Goal: Feedback & Contribution: Submit feedback/report problem

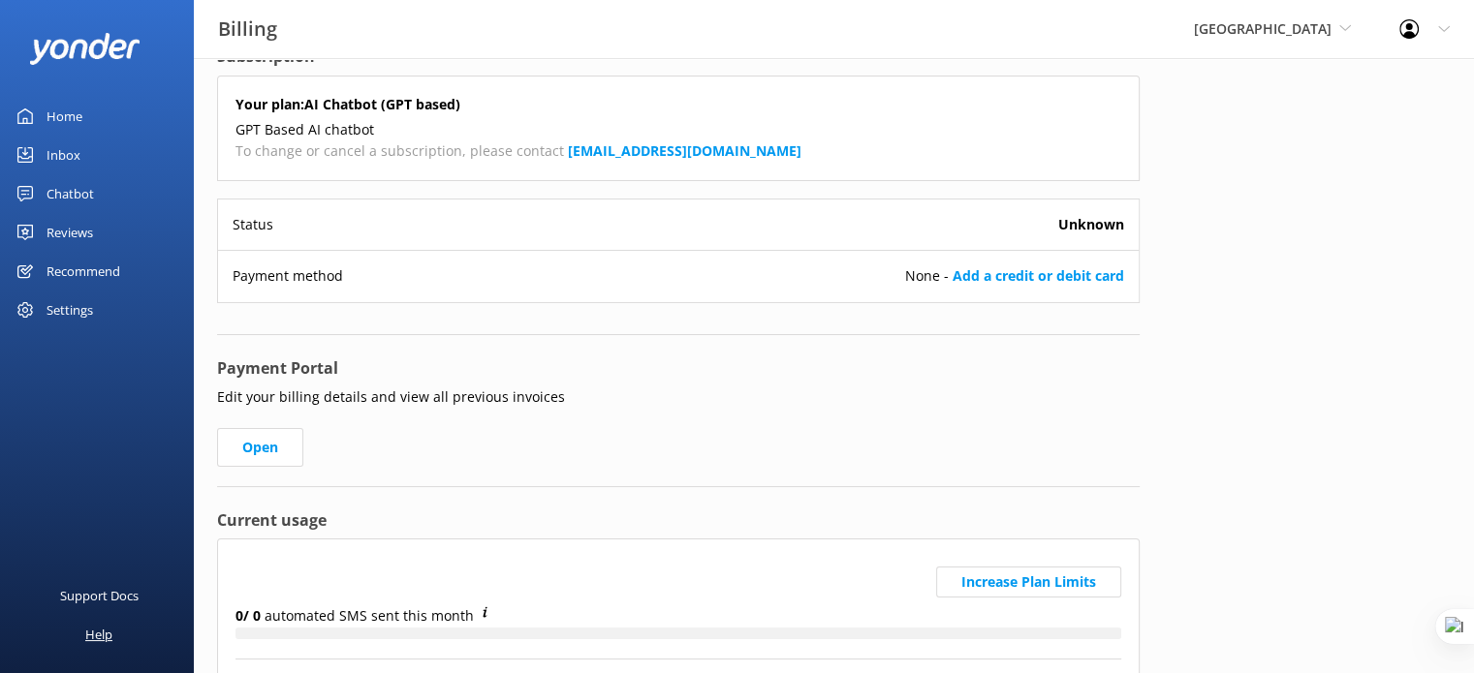
scroll to position [47, 0]
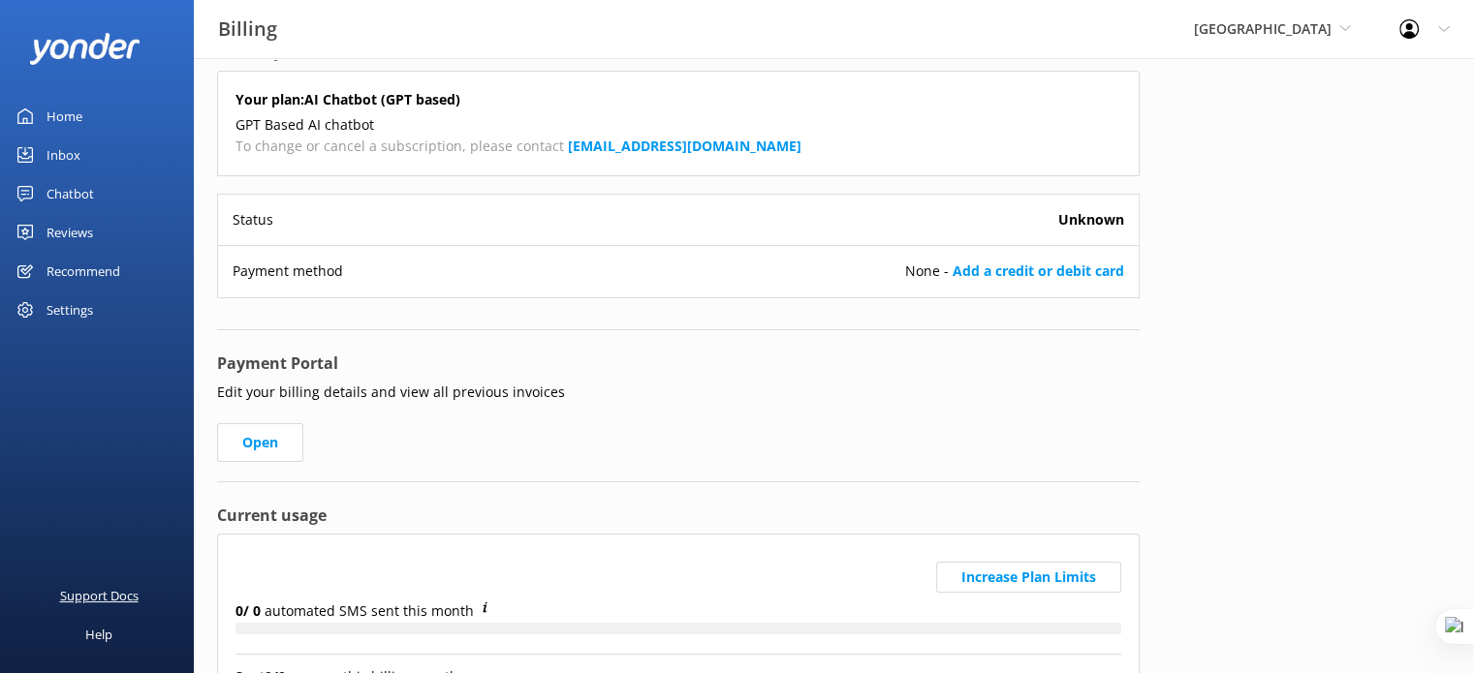
click at [70, 599] on div "Support Docs" at bounding box center [99, 595] width 78 height 39
click at [1182, 43] on div "International Antarctic Centre Yonder demo Musket Cove Island Resort & Marina B…" at bounding box center [1271, 29] width 205 height 58
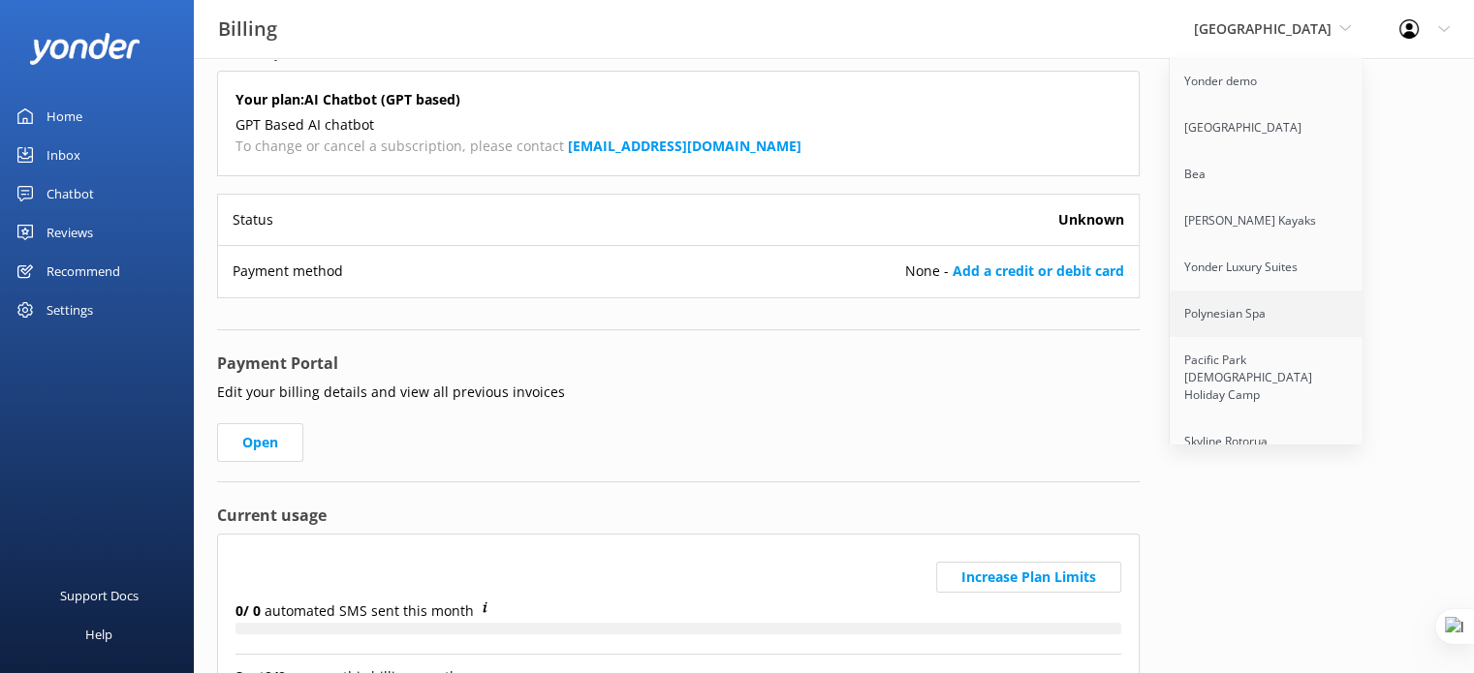
click at [1194, 329] on link "Polynesian Spa" at bounding box center [1266, 314] width 194 height 47
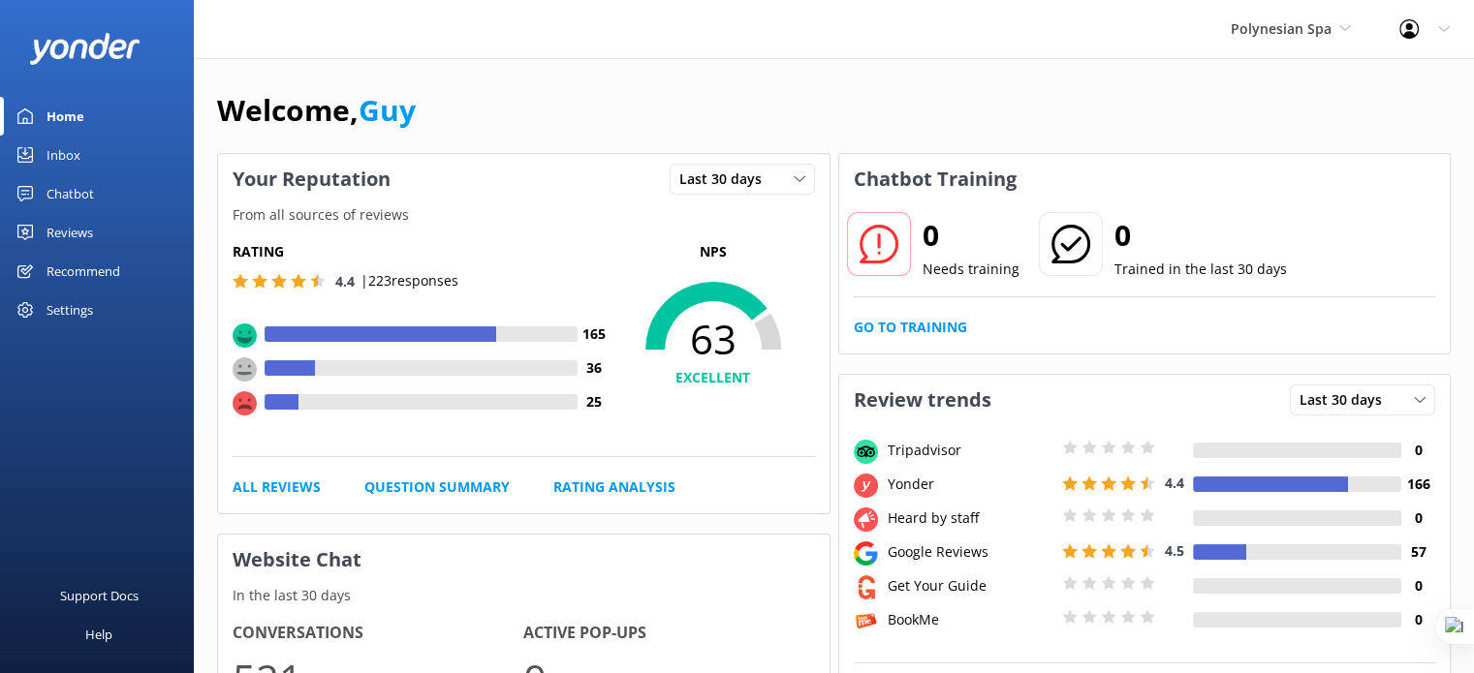
click at [73, 228] on div "Reviews" at bounding box center [70, 232] width 47 height 39
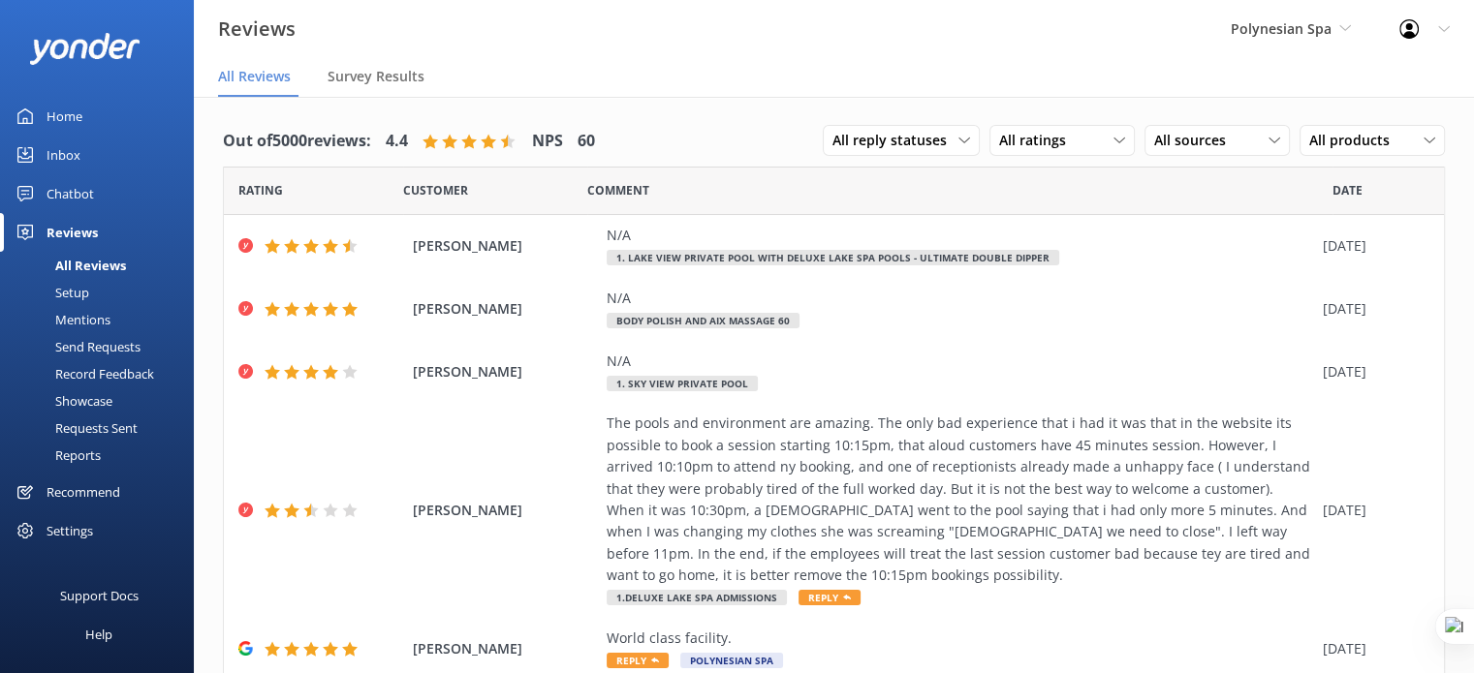
click at [81, 289] on div "Setup" at bounding box center [51, 292] width 78 height 27
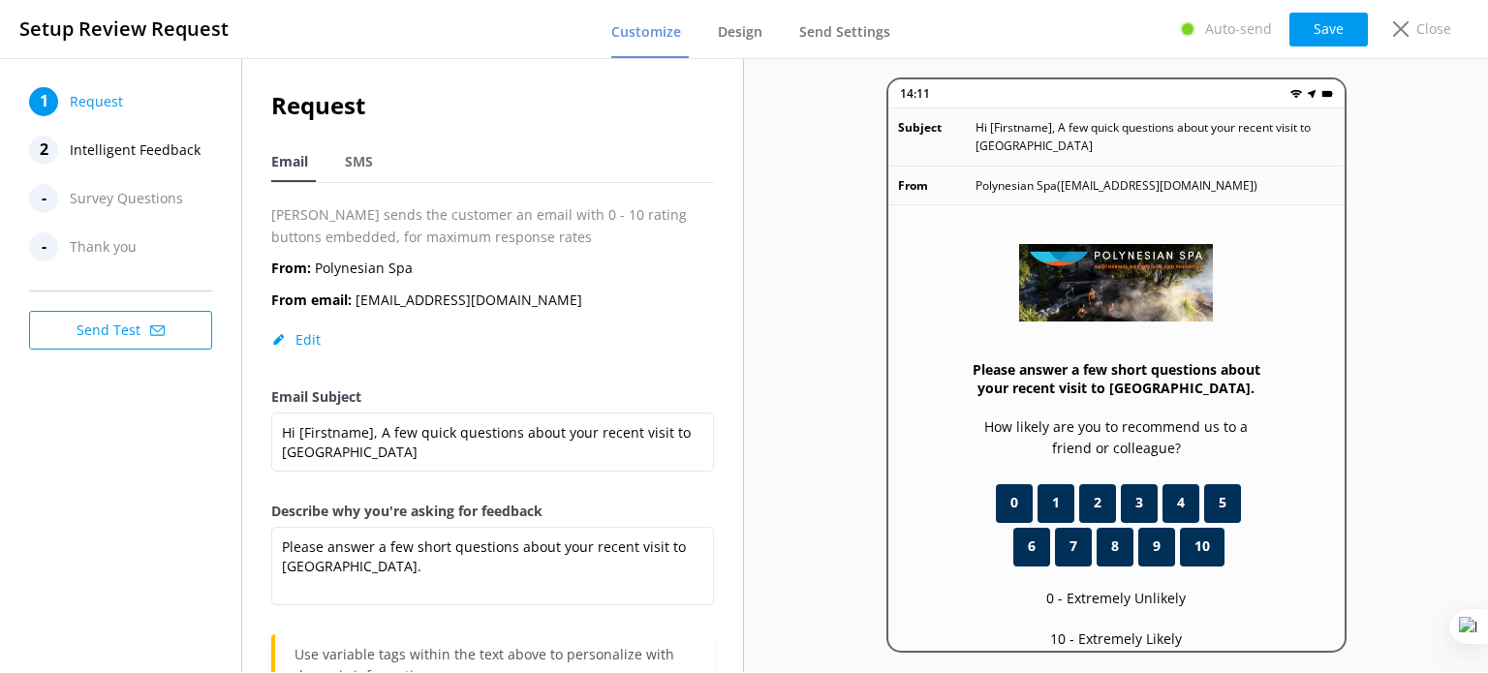
click at [148, 146] on span "Intelligent Feedback" at bounding box center [135, 150] width 131 height 29
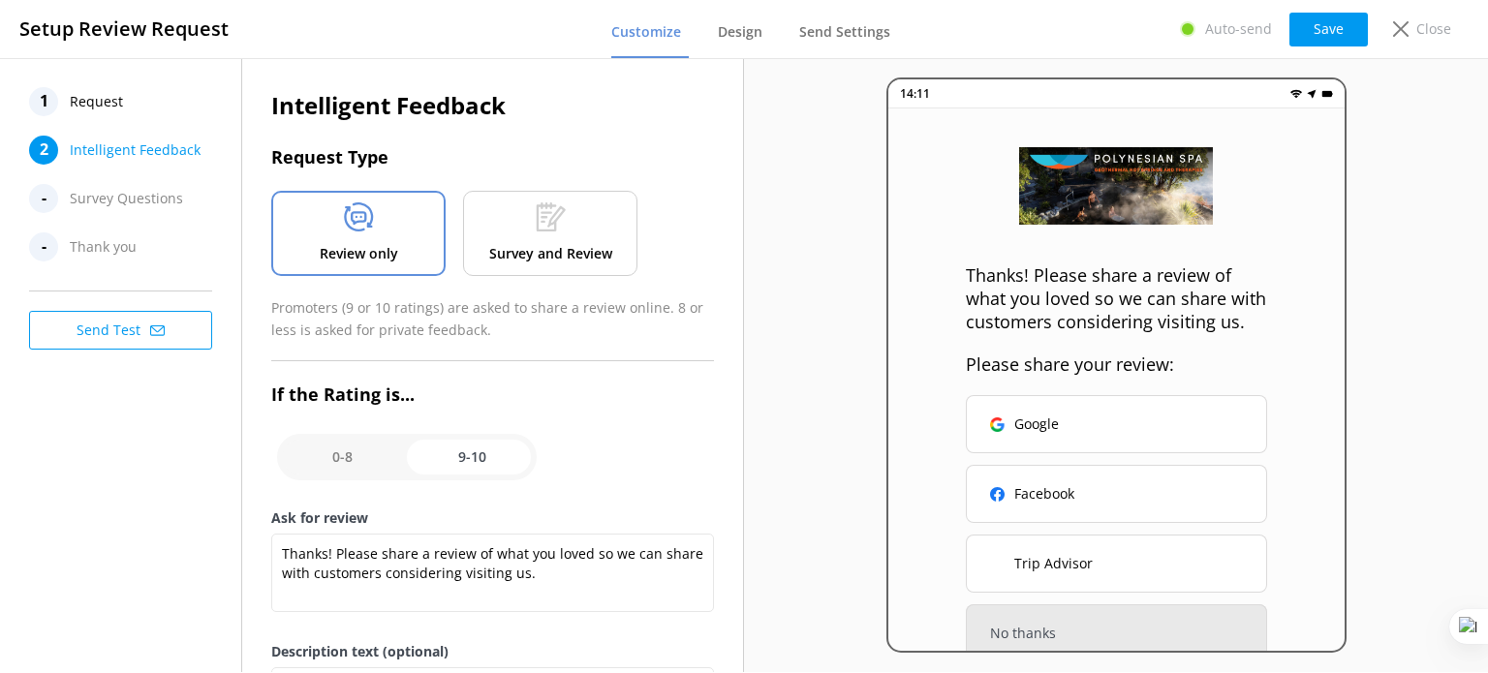
click at [107, 97] on span "Request" at bounding box center [96, 101] width 53 height 29
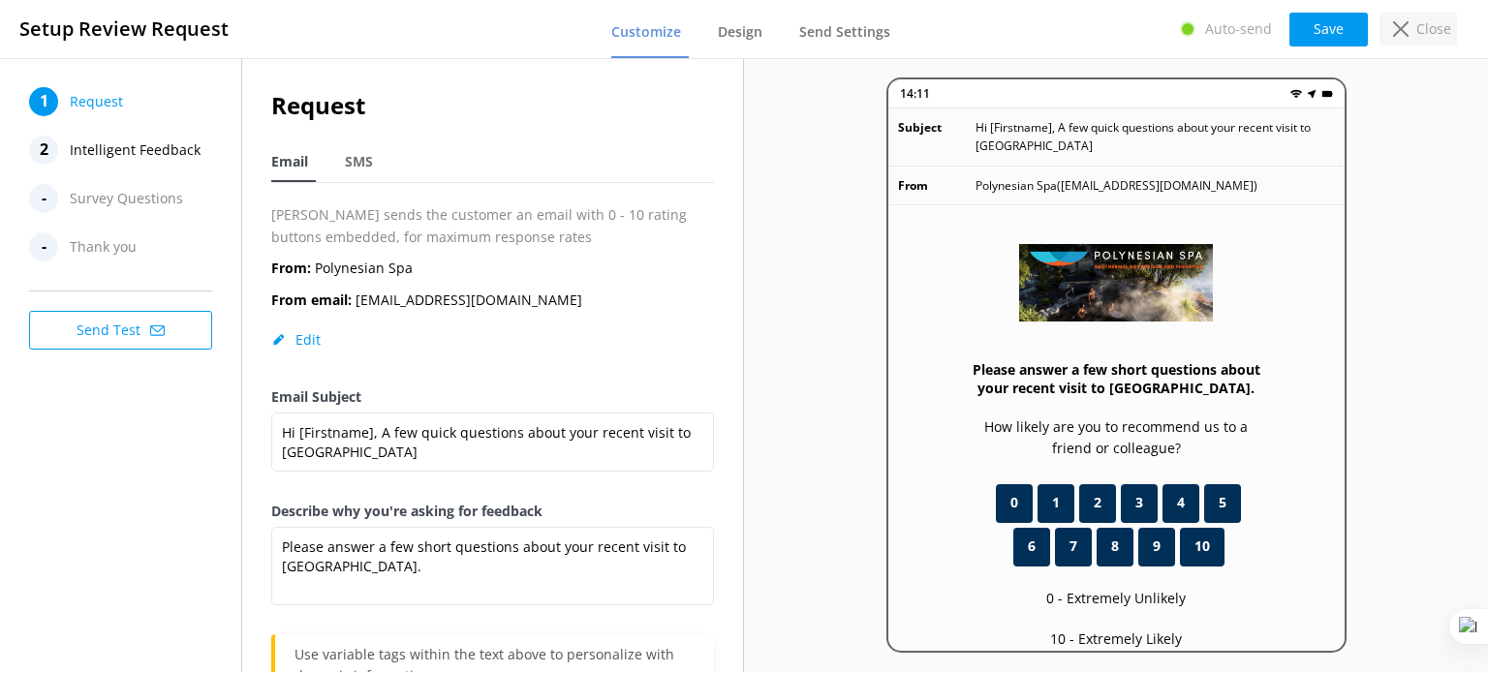
click at [1420, 27] on p "Close" at bounding box center [1434, 28] width 35 height 21
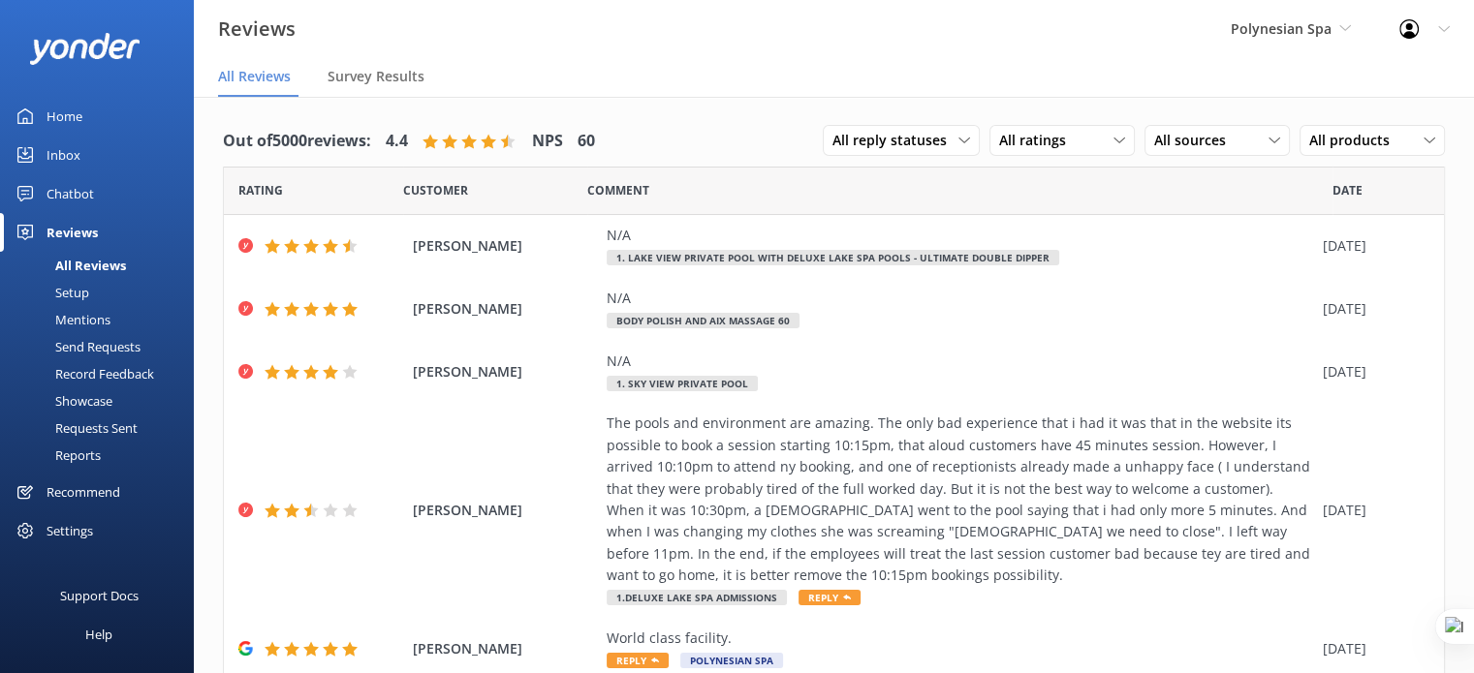
click at [1339, 30] on icon at bounding box center [1345, 28] width 12 height 12
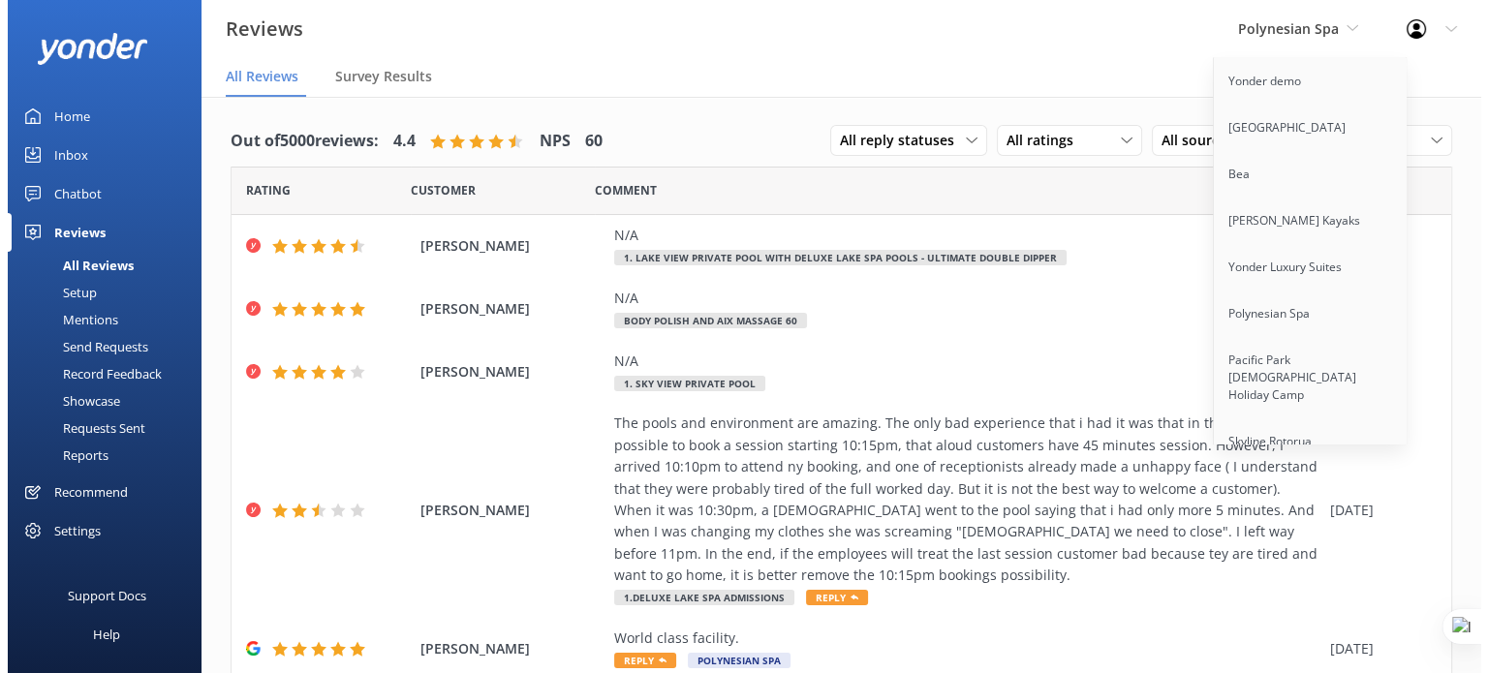
scroll to position [11607, 0]
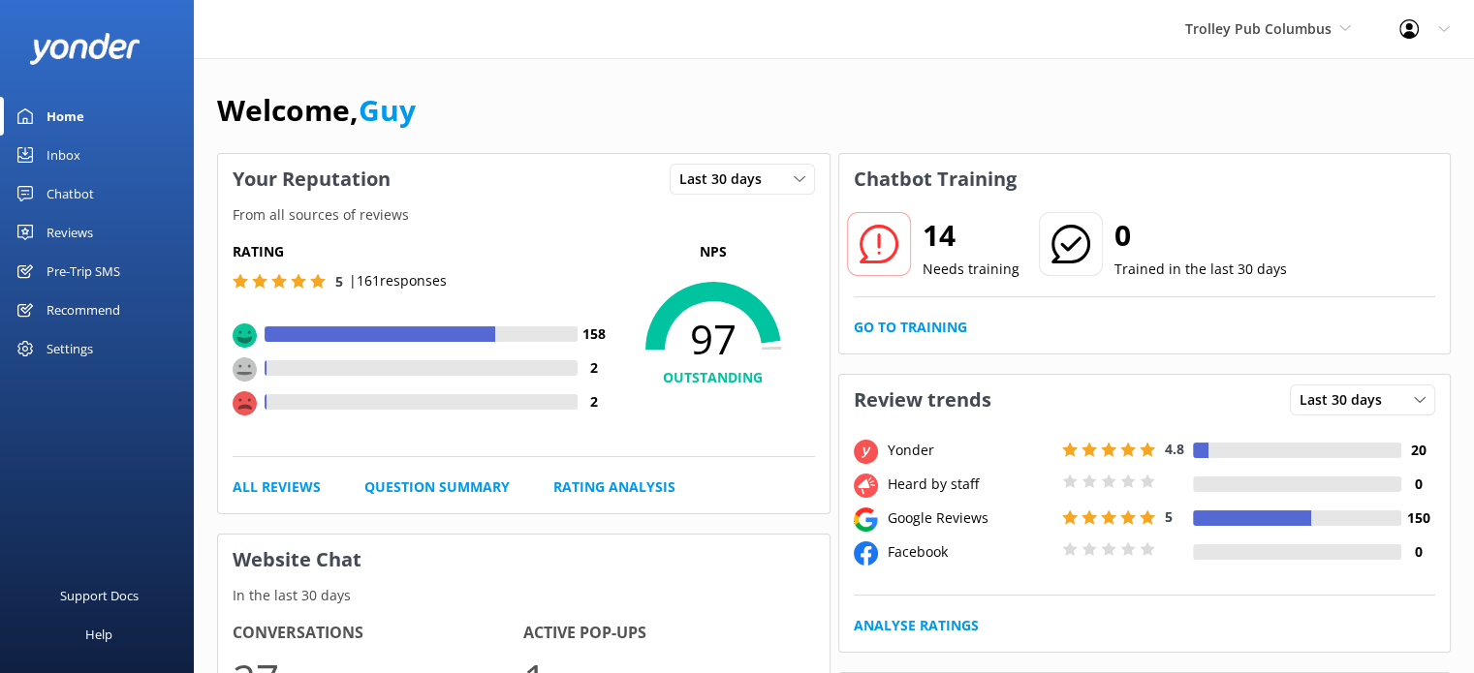
click at [82, 229] on div "Reviews" at bounding box center [70, 232] width 47 height 39
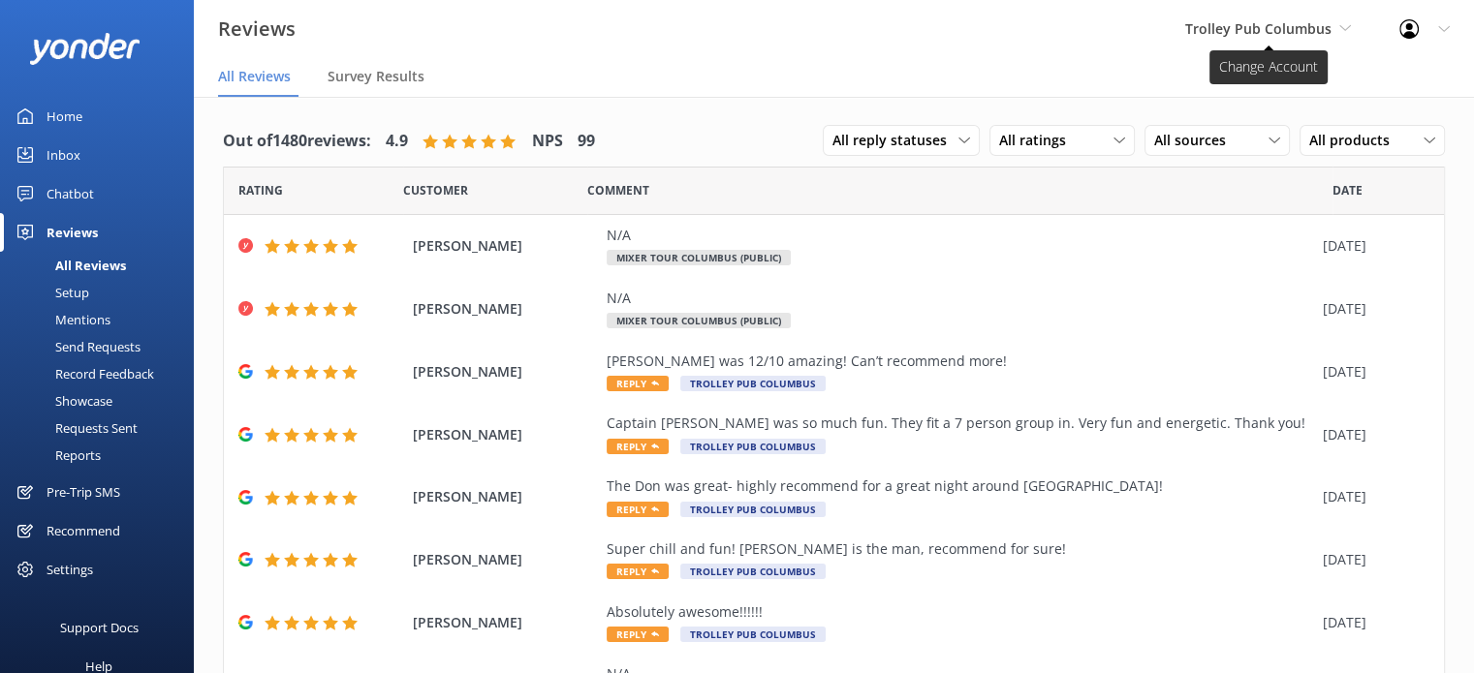
click at [1279, 30] on span "Trolley Pub Columbus" at bounding box center [1258, 28] width 146 height 18
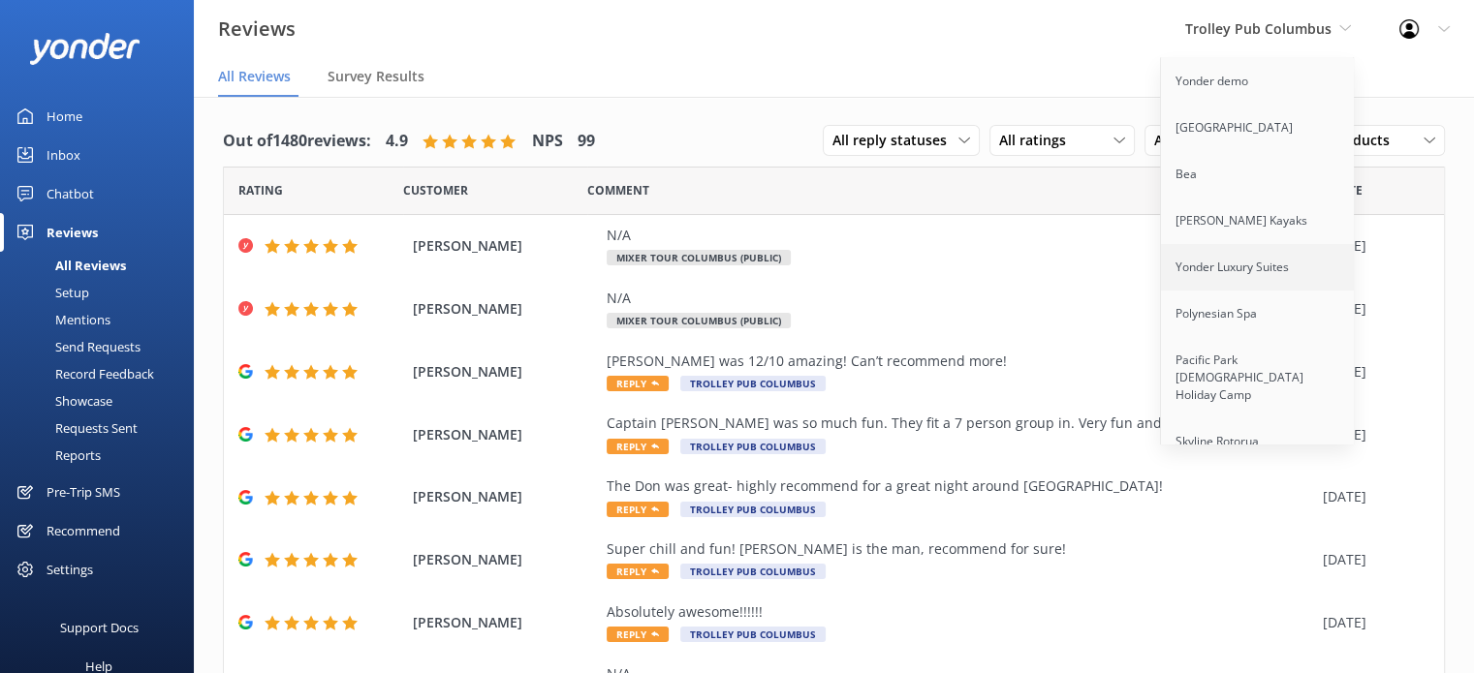
scroll to position [4480, 0]
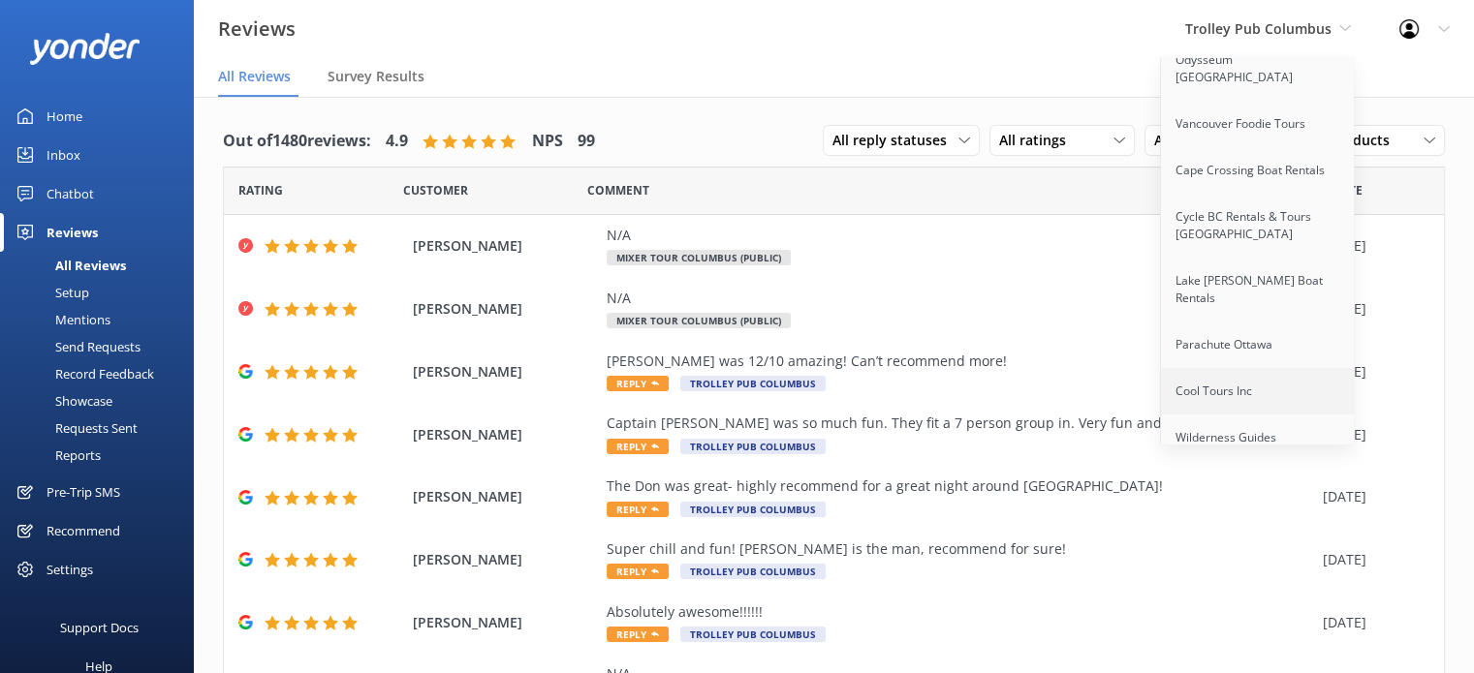
click at [1272, 368] on link "Cool Tours Inc" at bounding box center [1258, 391] width 194 height 47
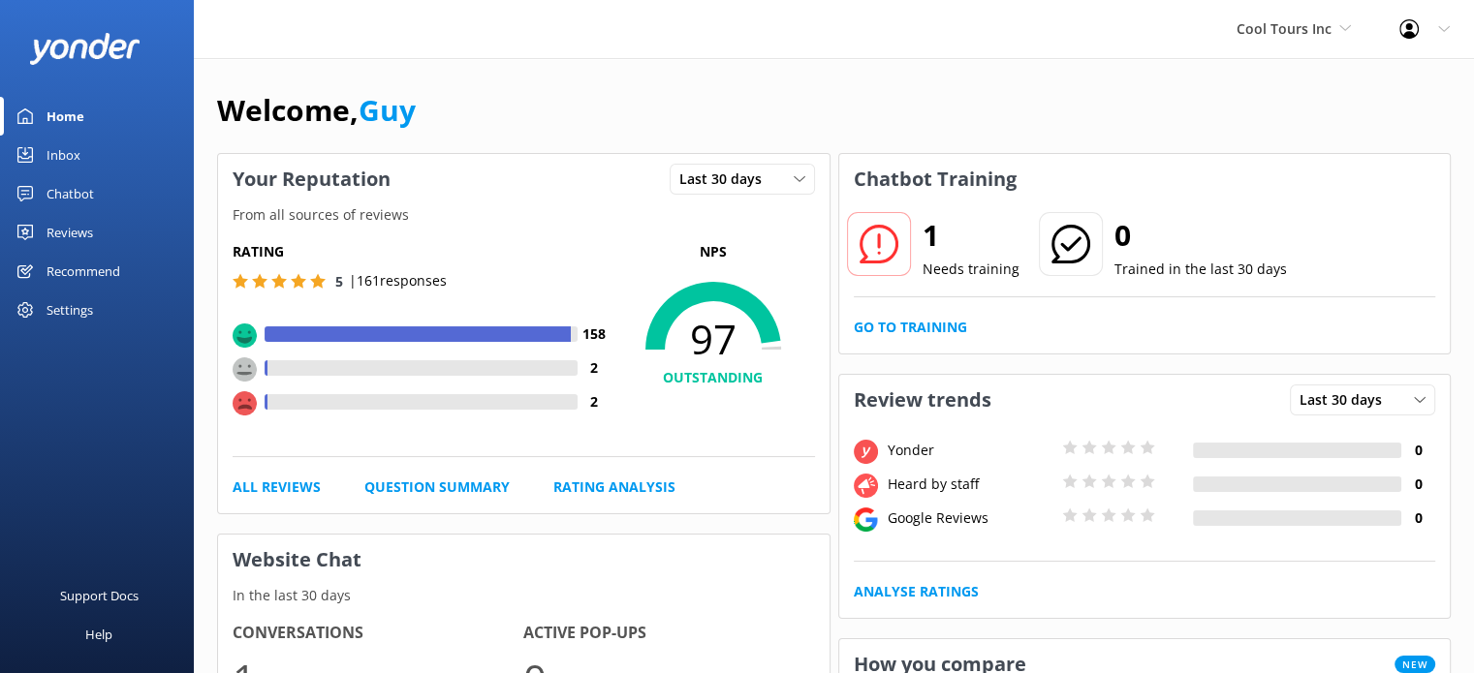
click at [78, 224] on div "Reviews" at bounding box center [70, 232] width 47 height 39
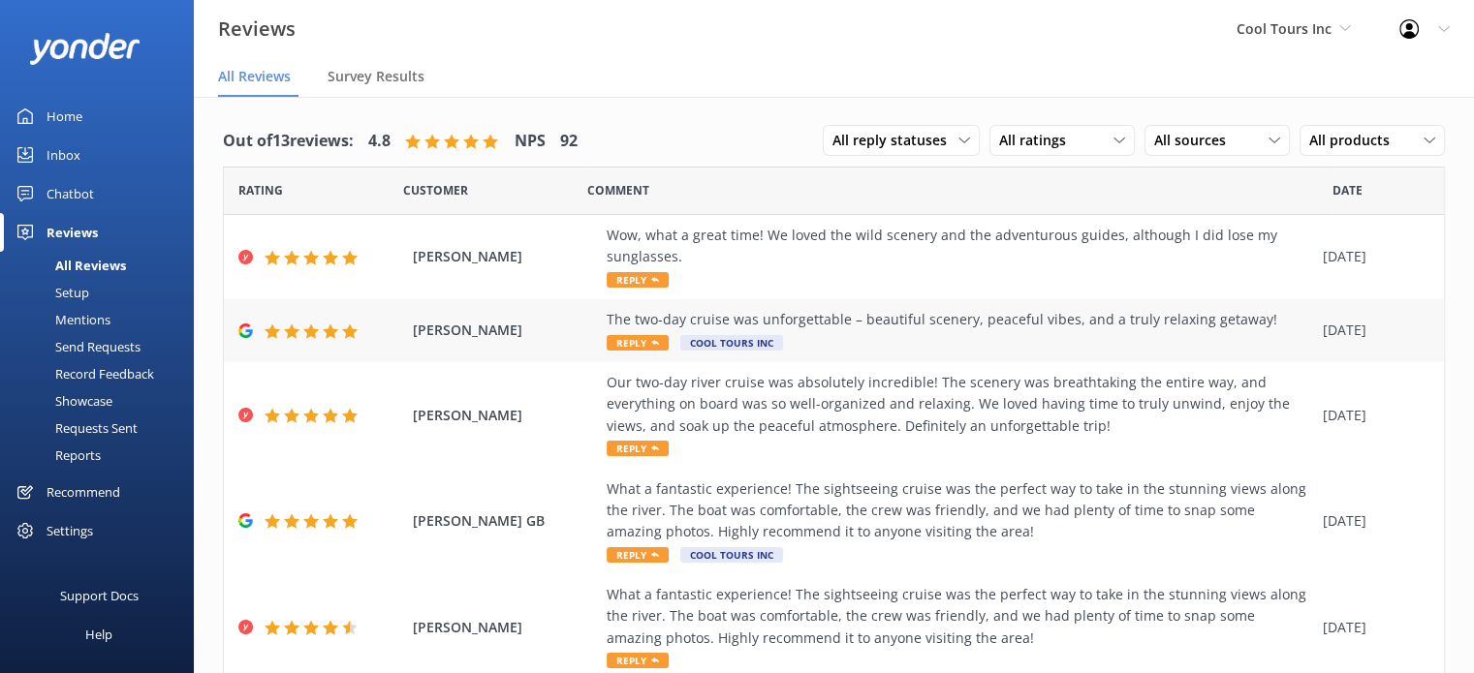
click at [953, 328] on div "The two-day cruise was unforgettable – beautiful scenery, peaceful vibes, and a…" at bounding box center [960, 319] width 706 height 21
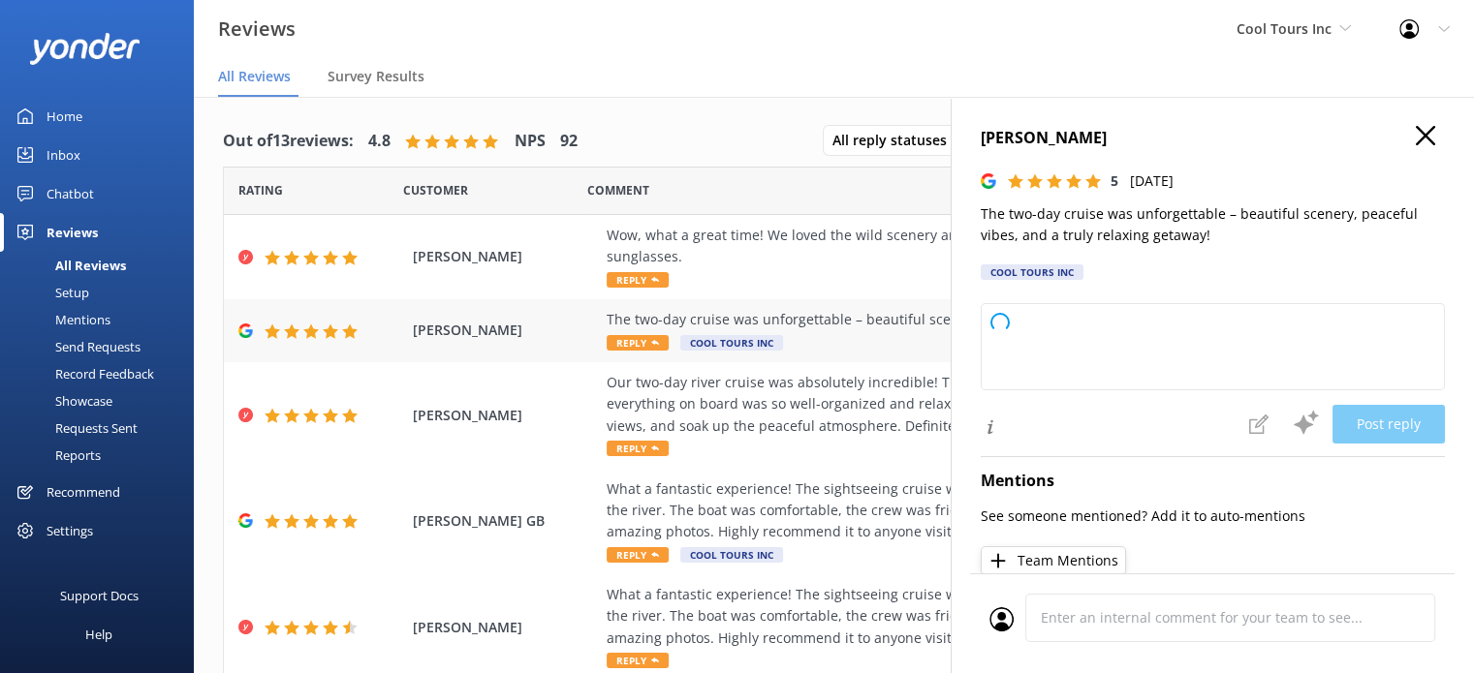
type textarea "G’day mate, thanks heaps for your awesome review! We’re stoked you had such a m…"
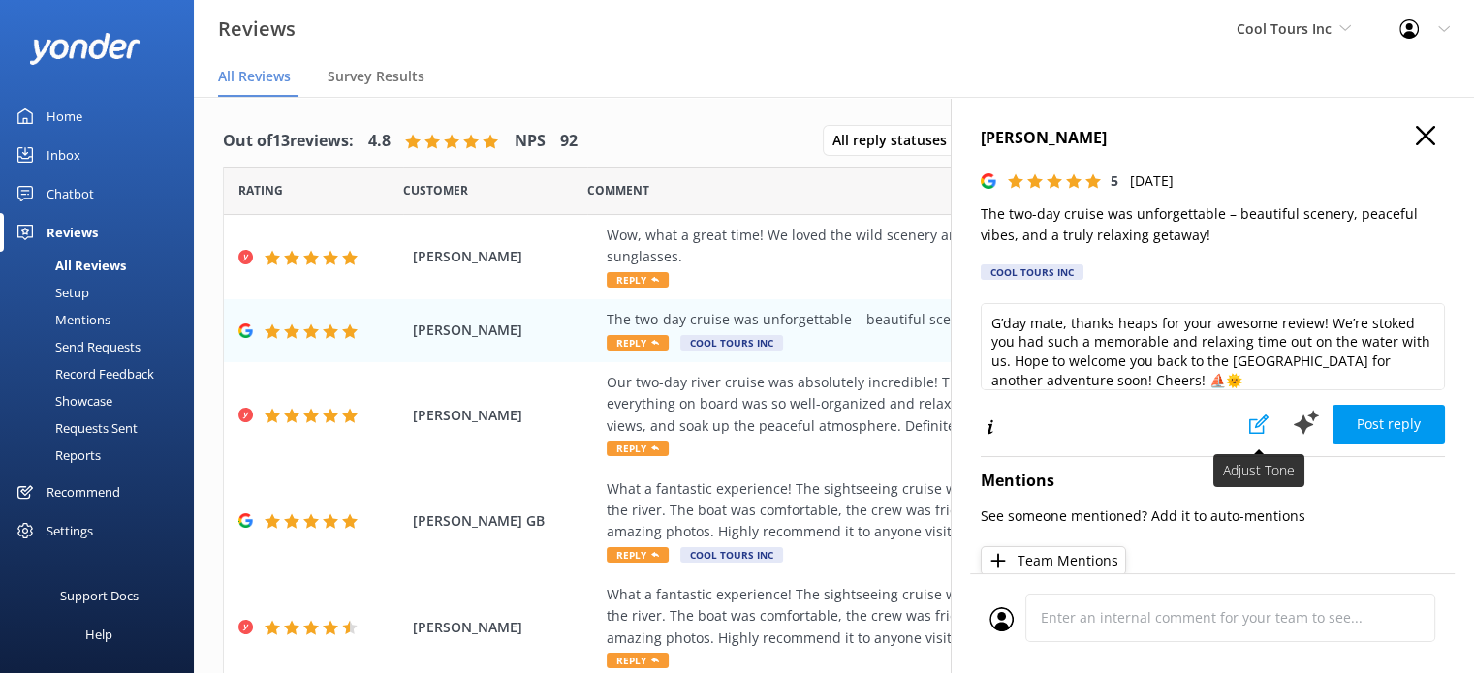
click at [1249, 426] on icon at bounding box center [1258, 424] width 19 height 19
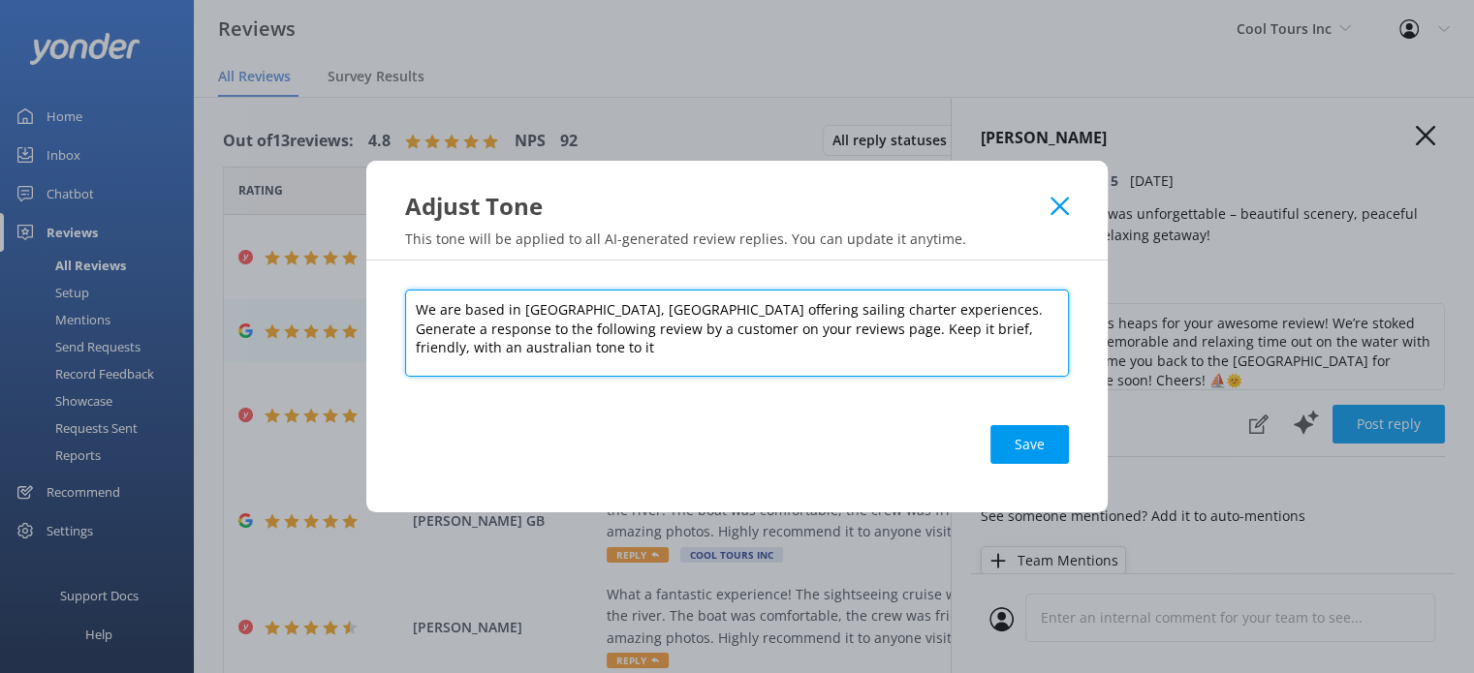
drag, startPoint x: 912, startPoint y: 305, endPoint x: 392, endPoint y: 297, distance: 519.4
click at [392, 297] on div "We are based in Whitsunday, Queensland offering sailing charter experiences. Ge…" at bounding box center [736, 387] width 741 height 252
click at [501, 311] on textarea "We are based in Whitsunday, Queensland offering sailing charter experiences. Ge…" at bounding box center [737, 333] width 664 height 87
drag, startPoint x: 903, startPoint y: 316, endPoint x: 412, endPoint y: 283, distance: 492.3
click at [412, 283] on div "We are based in Whitsunday, Queensland offering sailing charter experiences. Ge…" at bounding box center [736, 387] width 741 height 252
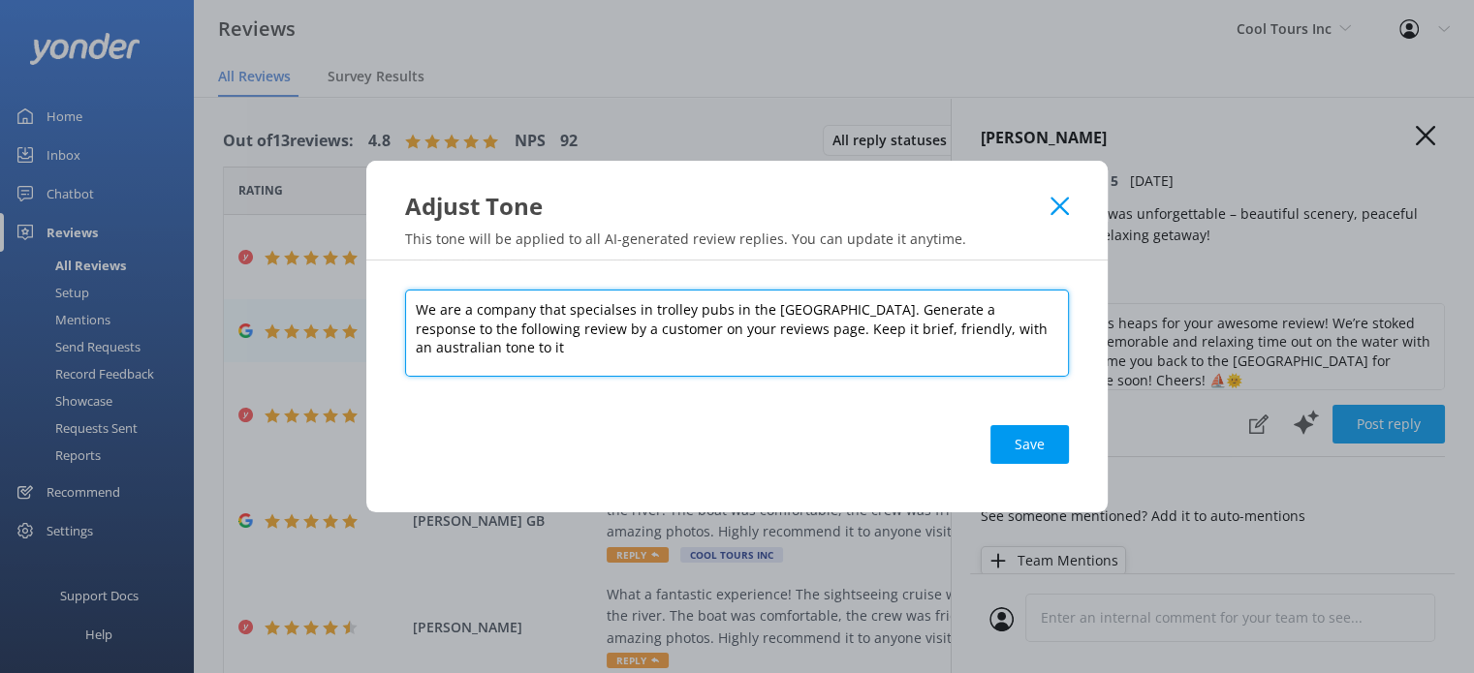
drag, startPoint x: 1004, startPoint y: 328, endPoint x: 870, endPoint y: 332, distance: 133.8
click at [870, 332] on textarea "We are a company that specialses in trolley pubs in the USA. Generate a respons…" at bounding box center [737, 333] width 664 height 87
drag, startPoint x: 610, startPoint y: 314, endPoint x: 561, endPoint y: 308, distance: 49.8
click at [561, 308] on textarea "We are a company that specialses in trolley pubs in the USA. Generate a respons…" at bounding box center [737, 333] width 664 height 87
click at [608, 312] on textarea "We are a company that specialses in trolley pubs in the USA. Generate a respons…" at bounding box center [737, 333] width 664 height 87
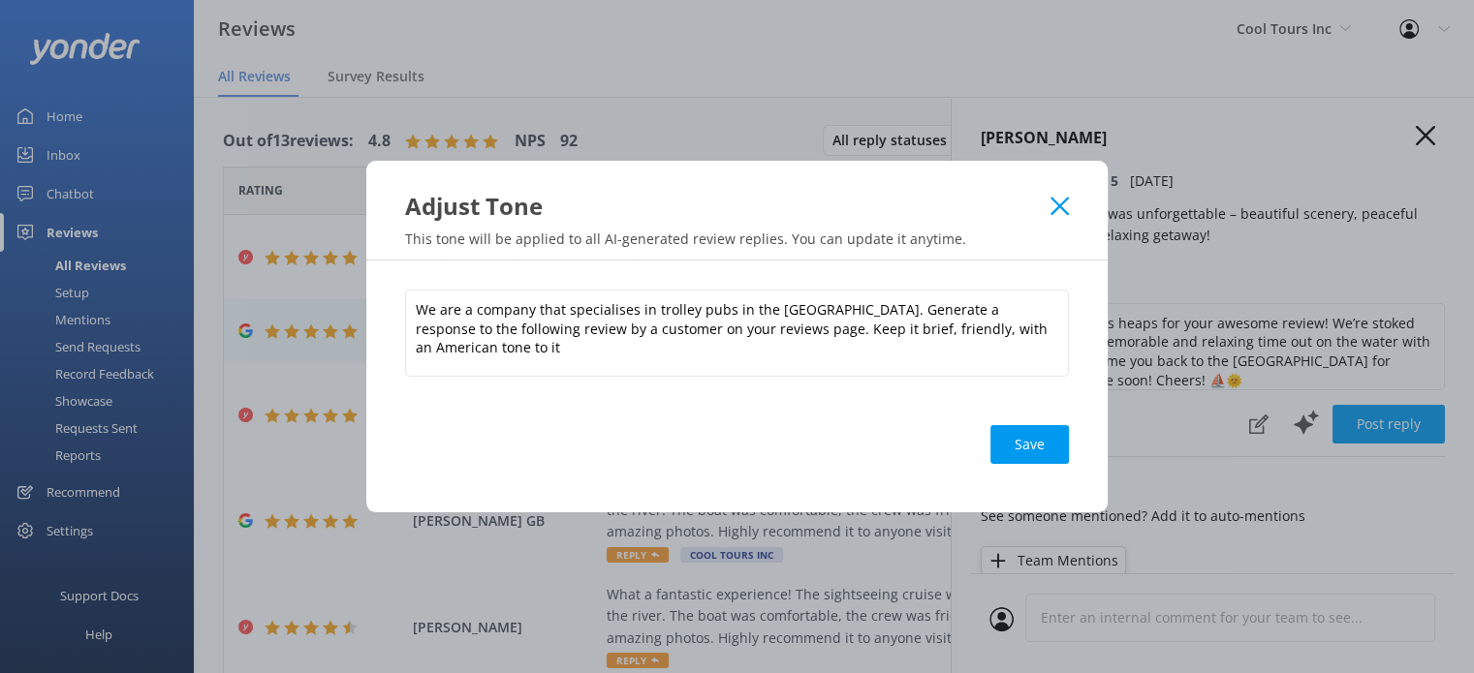
click at [752, 429] on div "Save" at bounding box center [737, 445] width 664 height 78
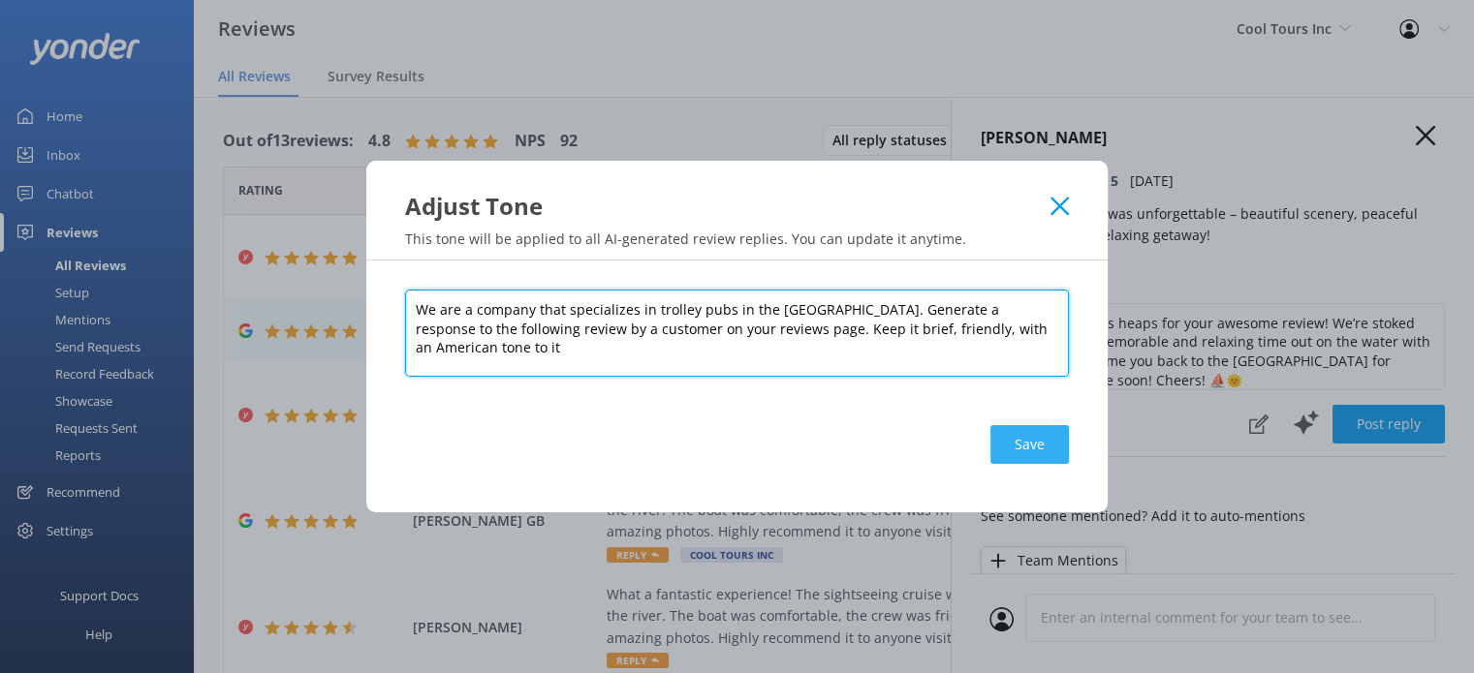
type textarea "We are a company that specializes in trolley pubs in the USA. Generate a respon…"
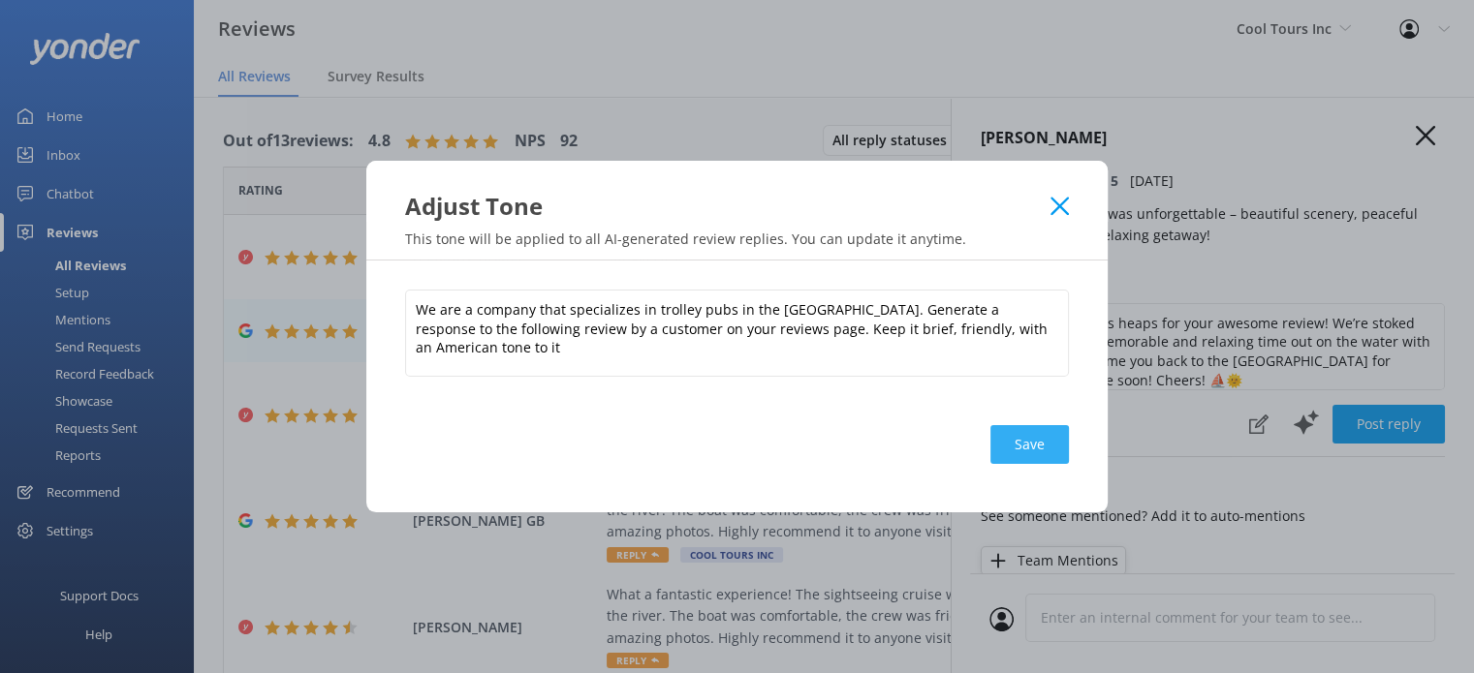
click at [1042, 442] on button "Save" at bounding box center [1029, 444] width 78 height 39
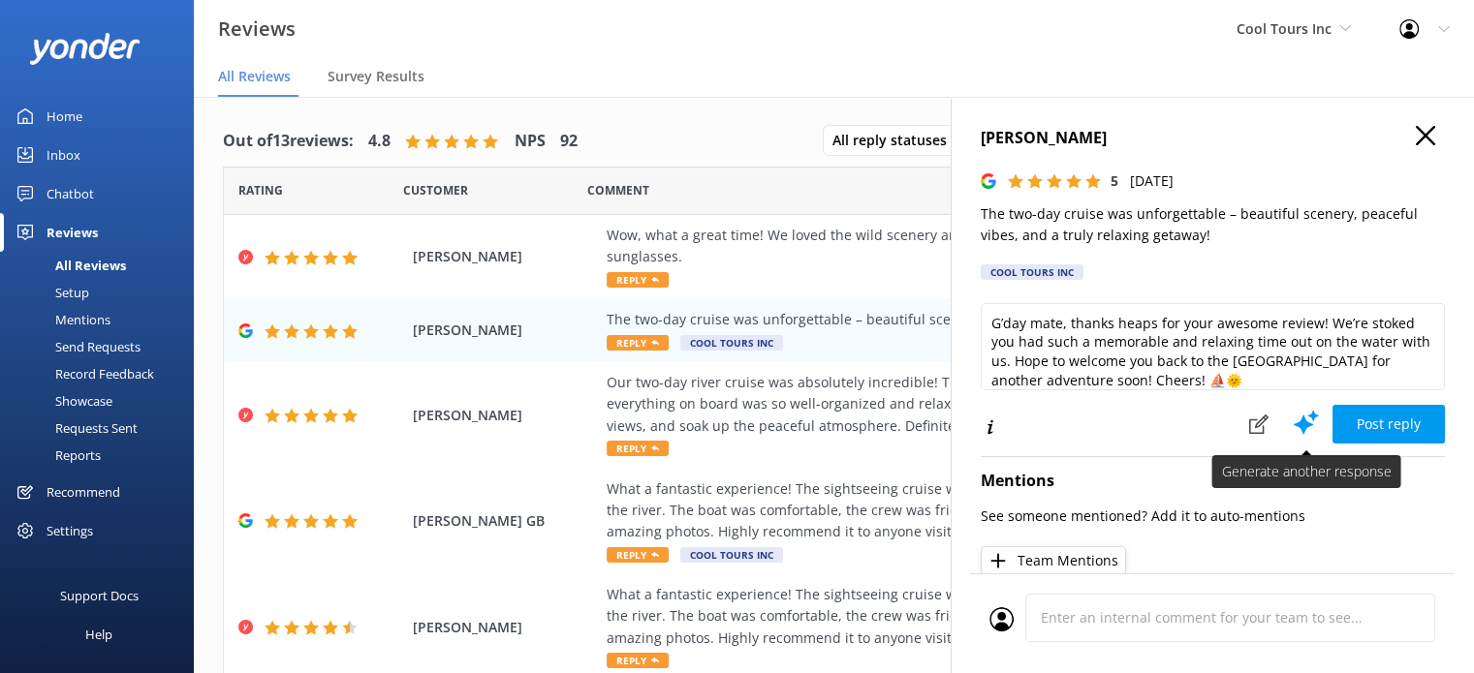
click at [1292, 429] on icon at bounding box center [1306, 422] width 29 height 29
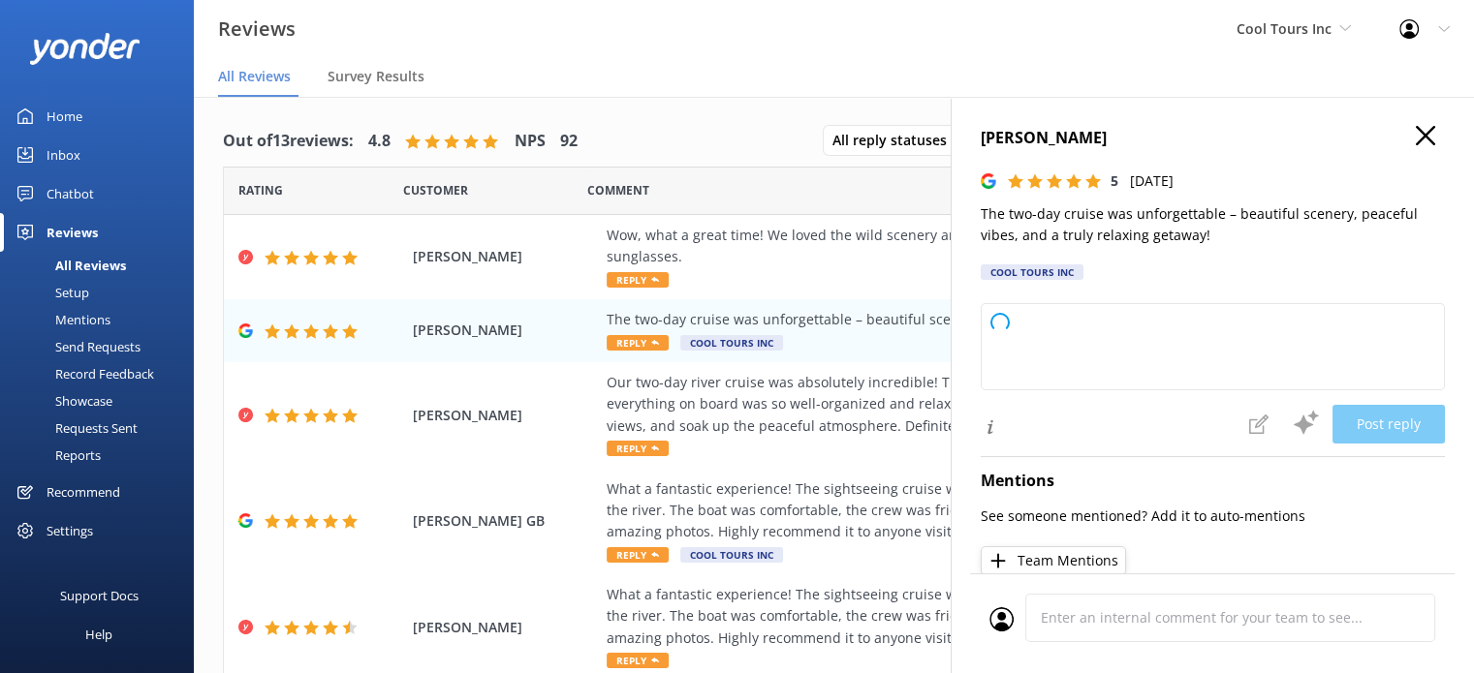
type textarea "Thank you so much for your awesome review! We’re thrilled to hear you had such …"
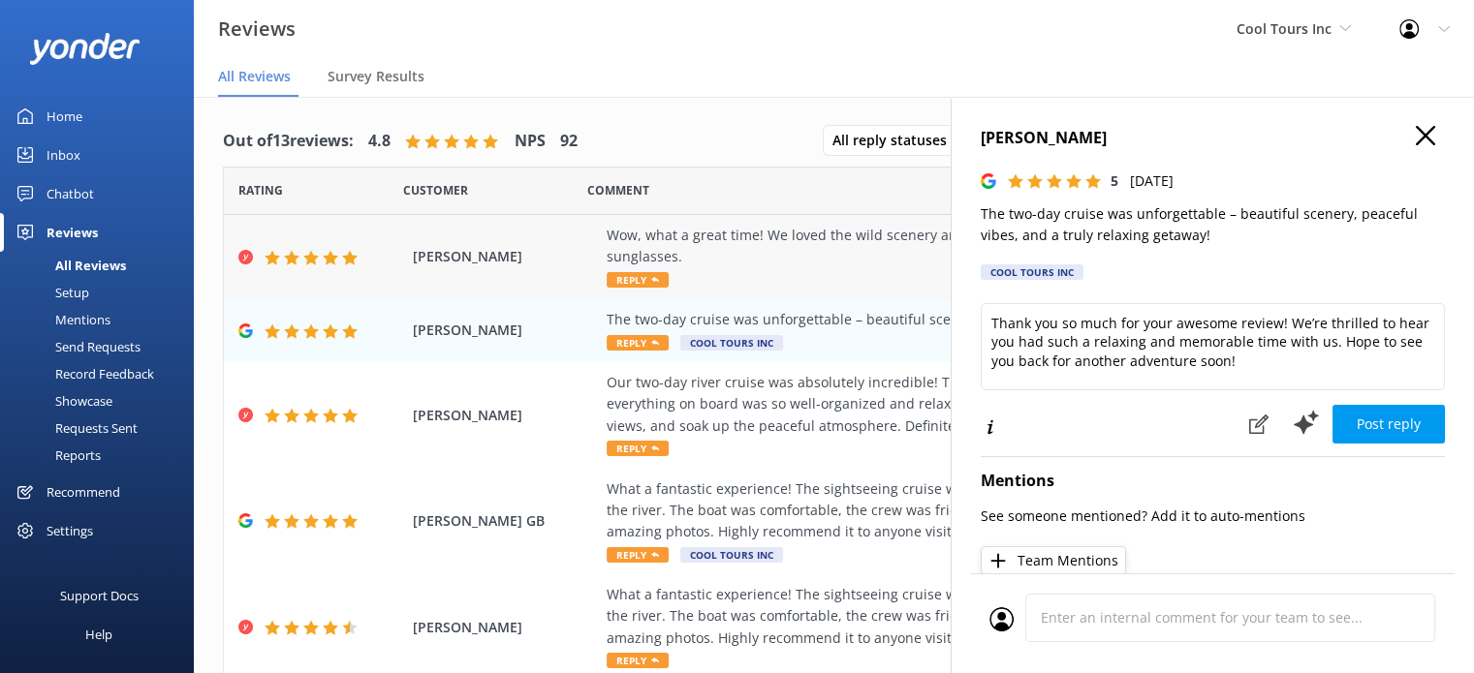
click at [790, 251] on div "Wow, what a great time! We loved the wild scenery and the adventurous guides, a…" at bounding box center [960, 247] width 706 height 44
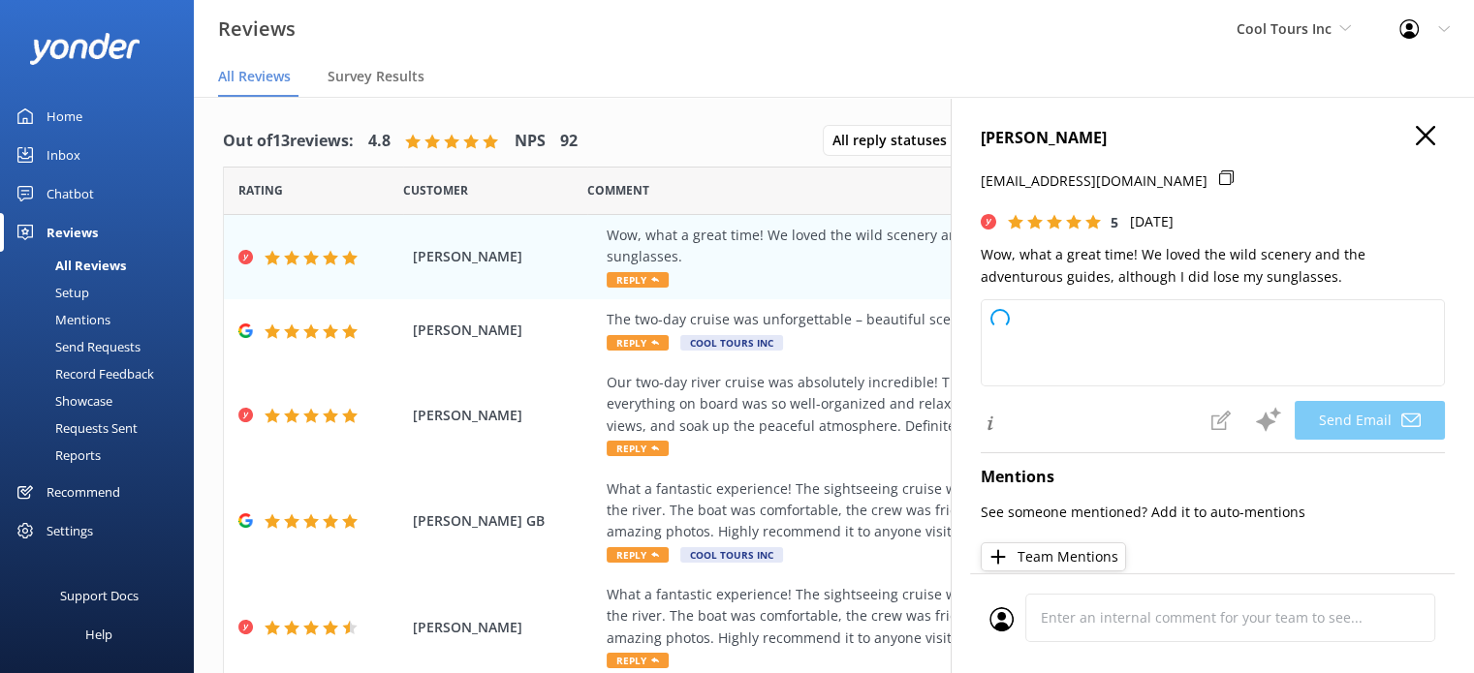
type textarea "Hey Naomi! Thanks so much for the awesome review—we’re thrilled you had a blast…"
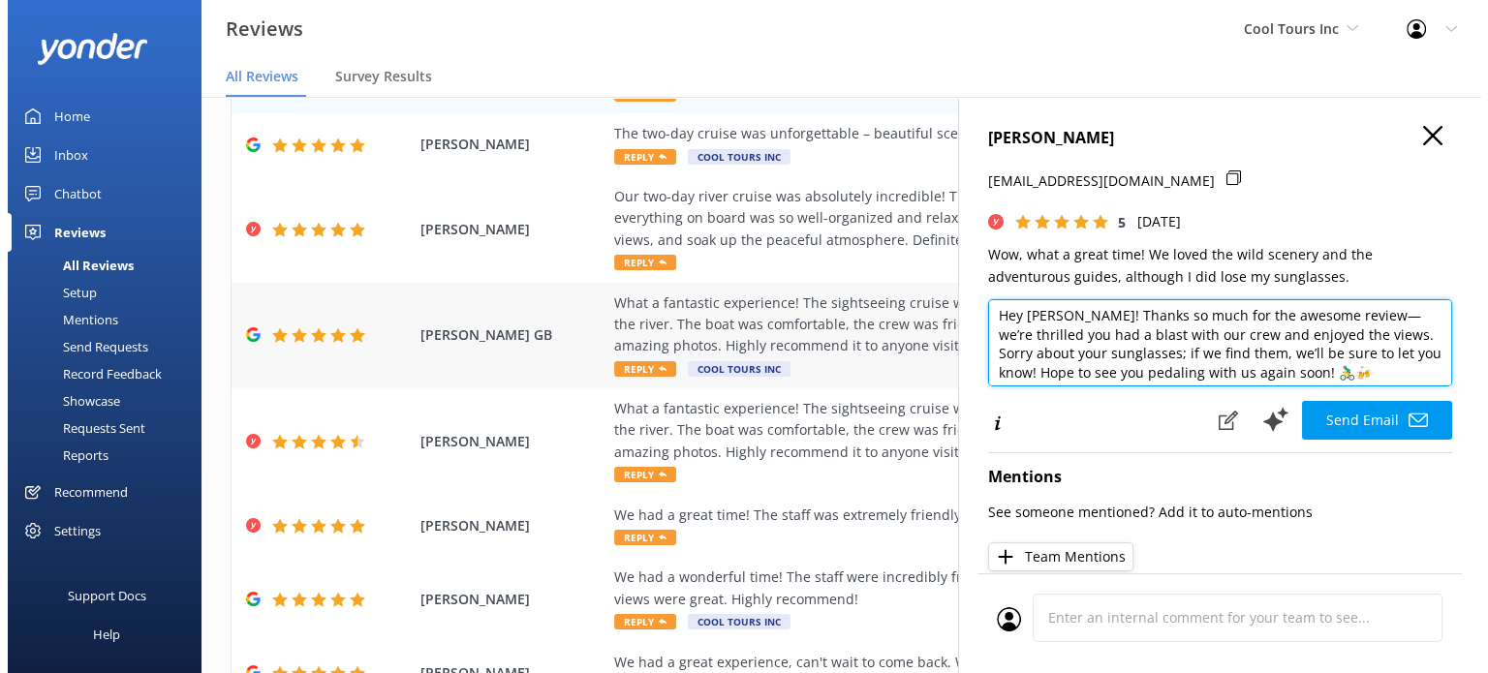
scroll to position [266, 0]
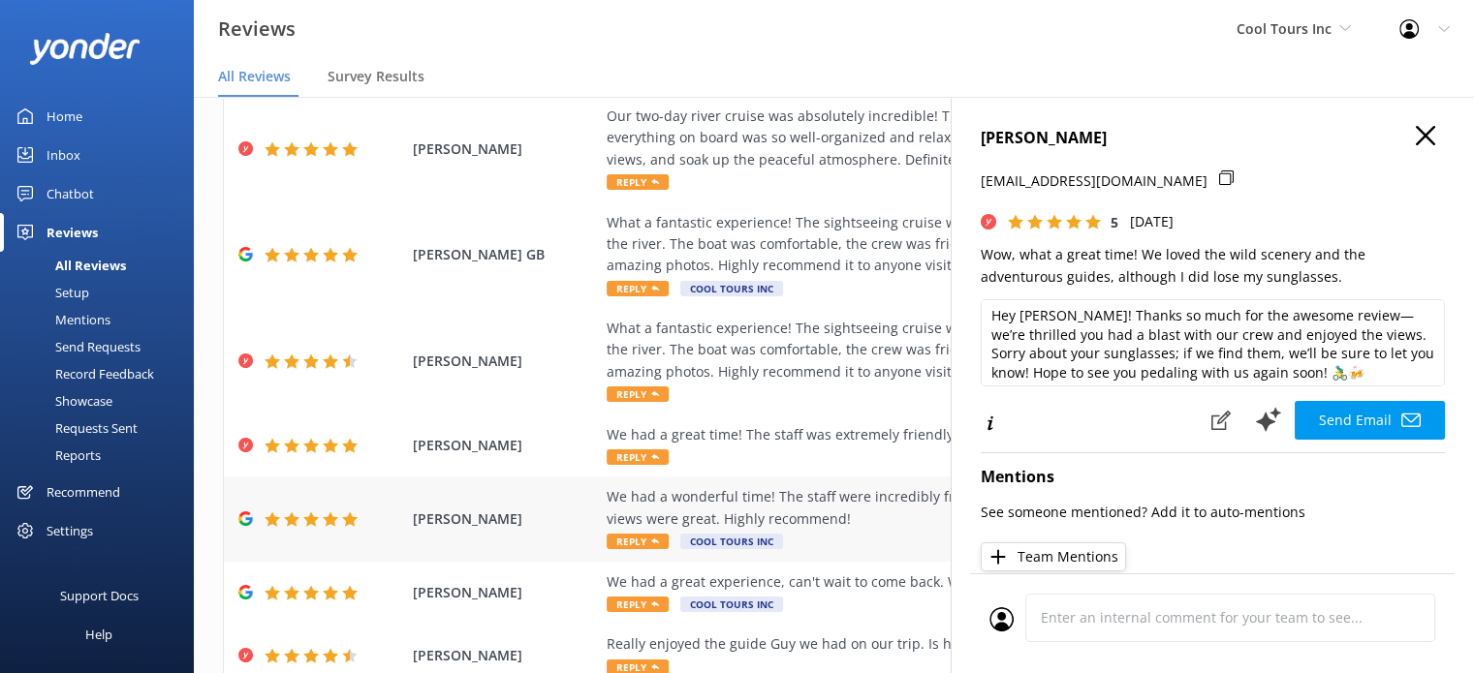
click at [889, 514] on div "We had a wonderful time! The staff were incredibly friendly and knowledgeable a…" at bounding box center [960, 508] width 706 height 44
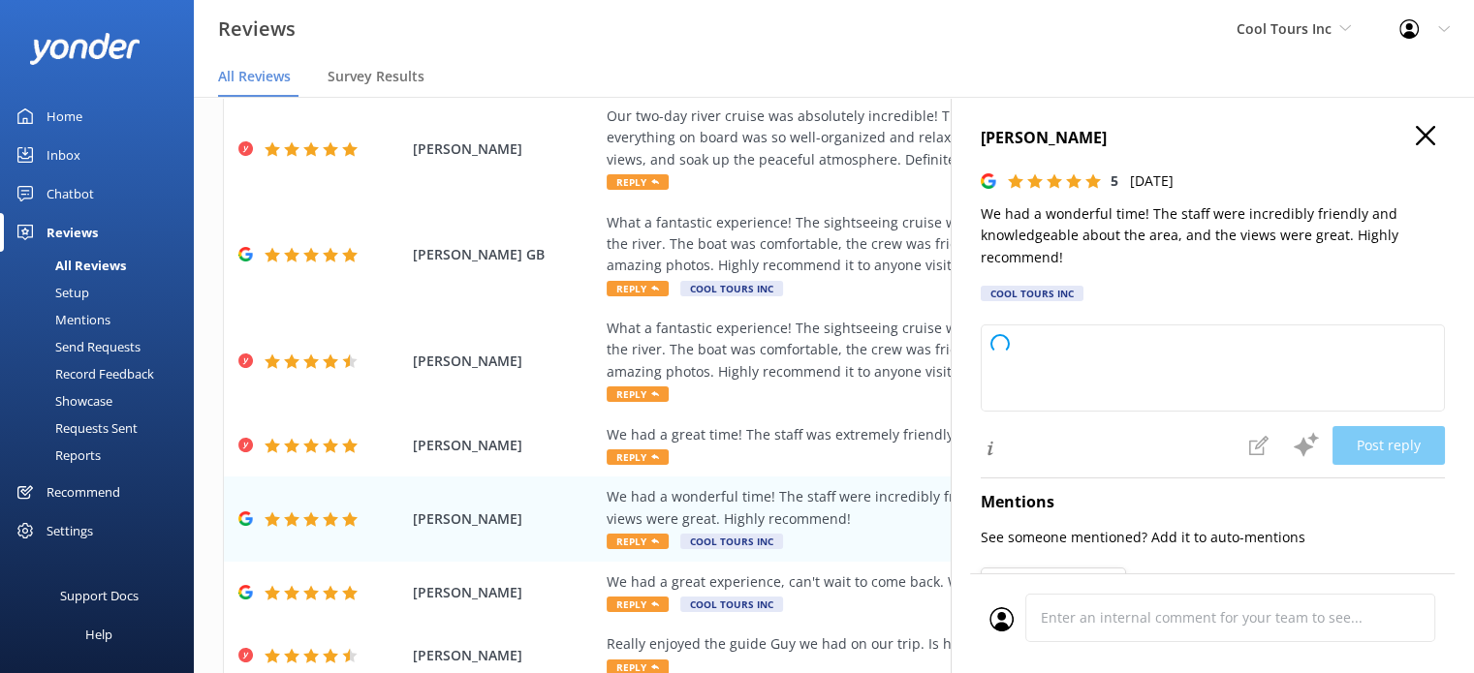
type textarea "Thank you so much for your awesome review! We're thrilled to hear you had a won…"
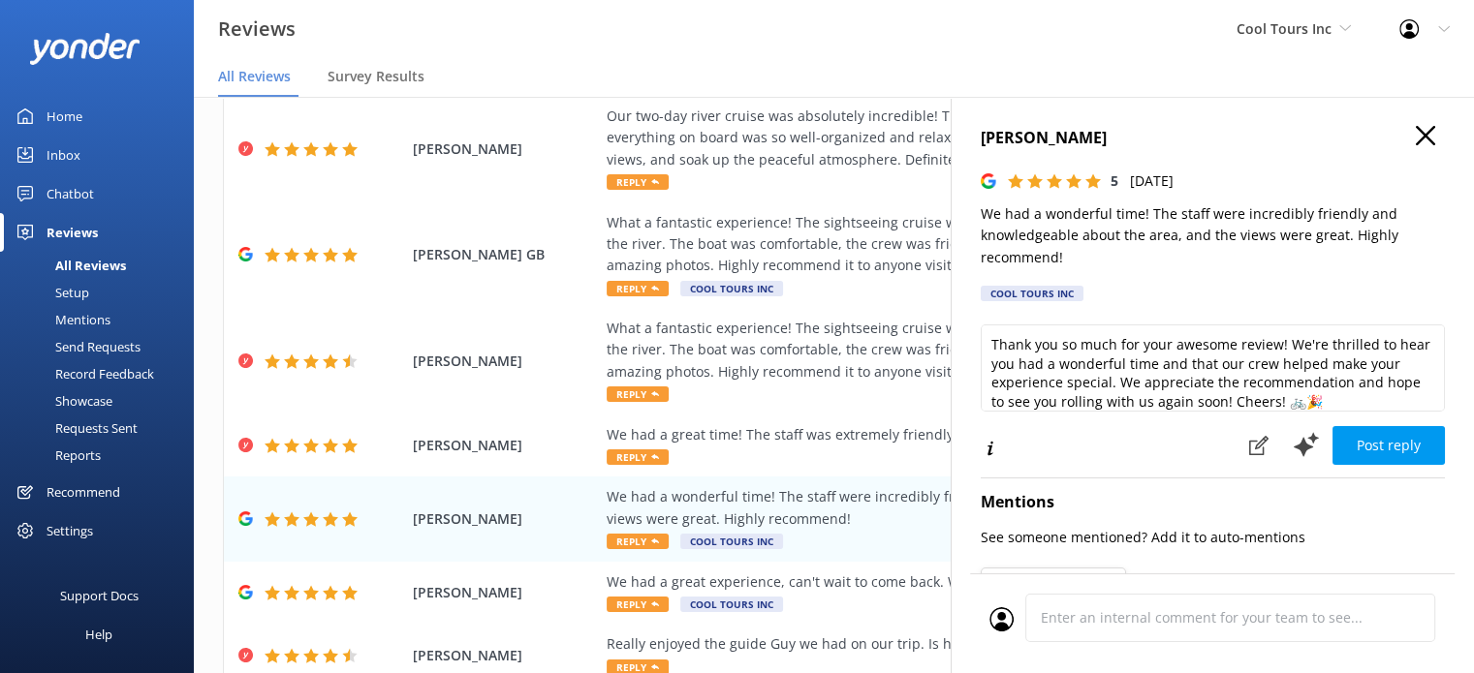
click at [78, 293] on div "Setup" at bounding box center [51, 292] width 78 height 27
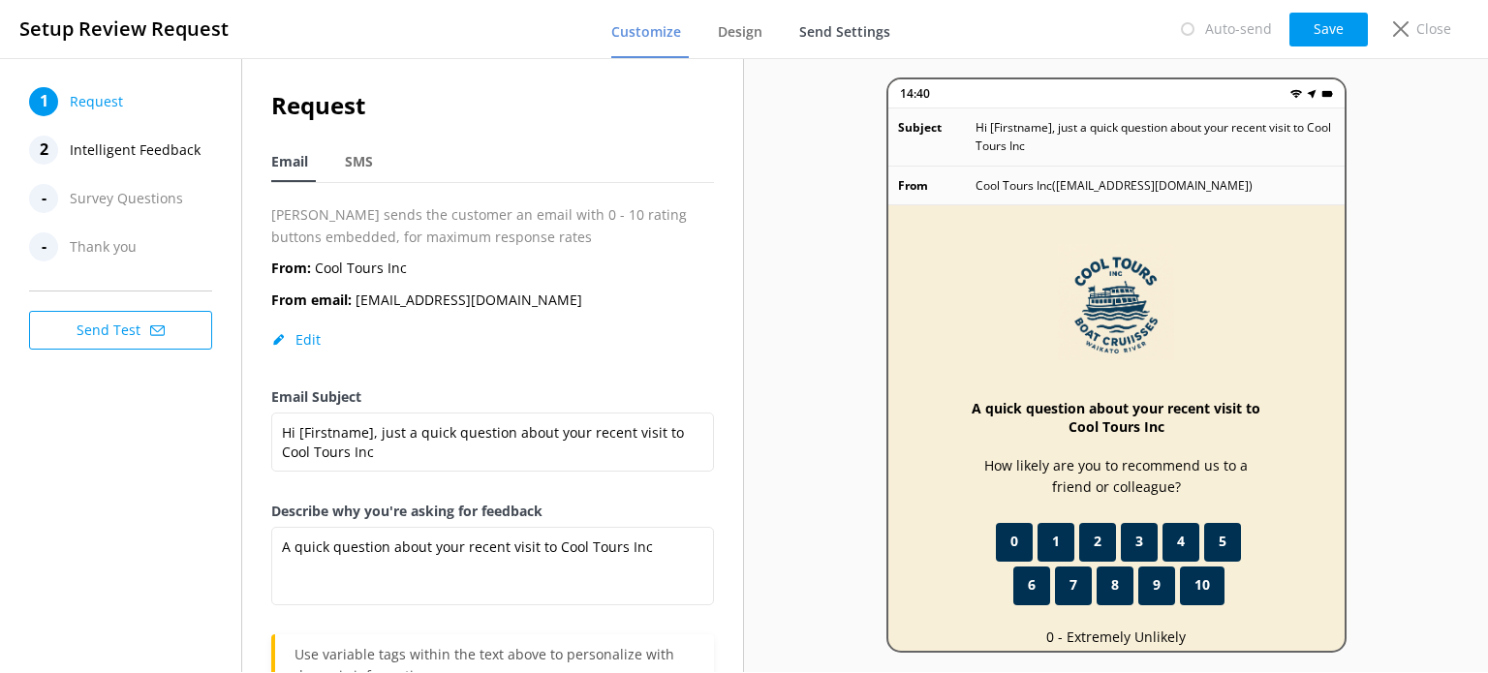
click at [853, 40] on span "Send Settings" at bounding box center [844, 31] width 91 height 19
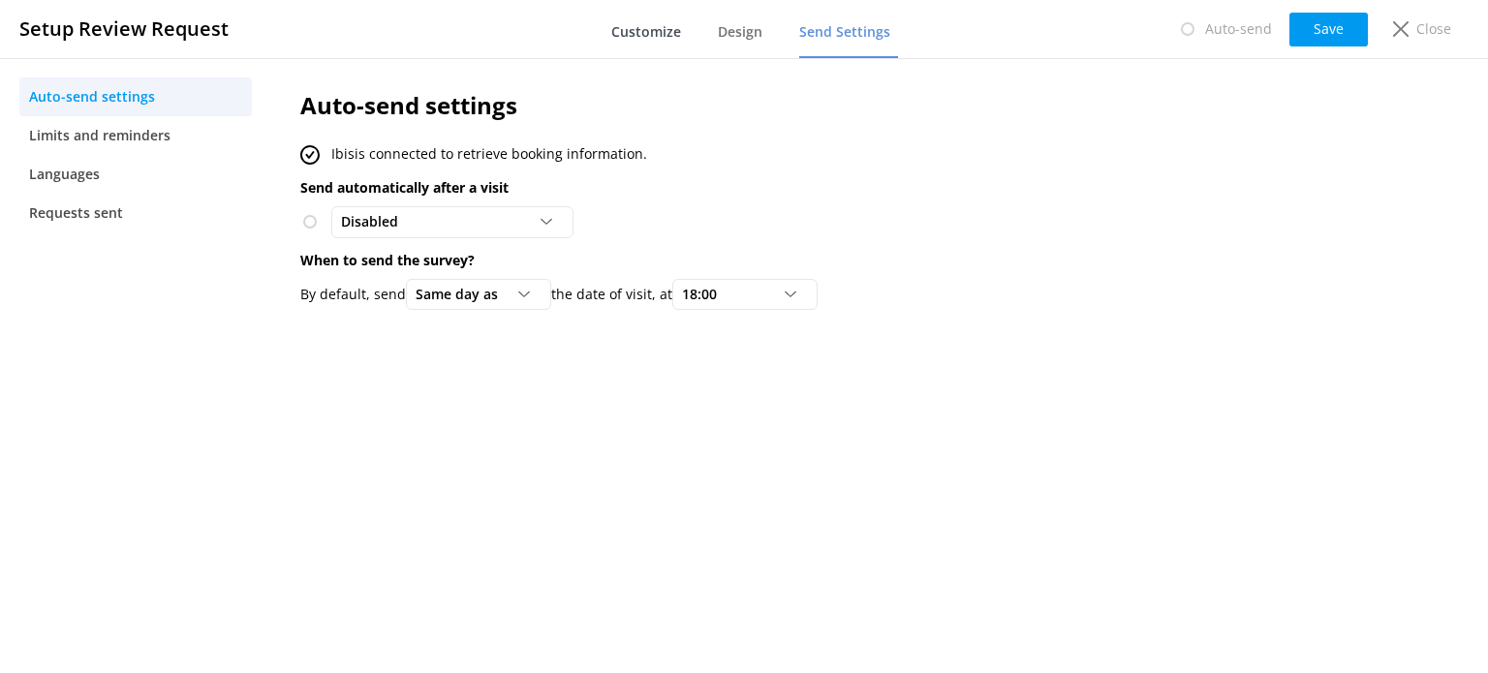
click at [655, 36] on span "Customize" at bounding box center [646, 31] width 70 height 19
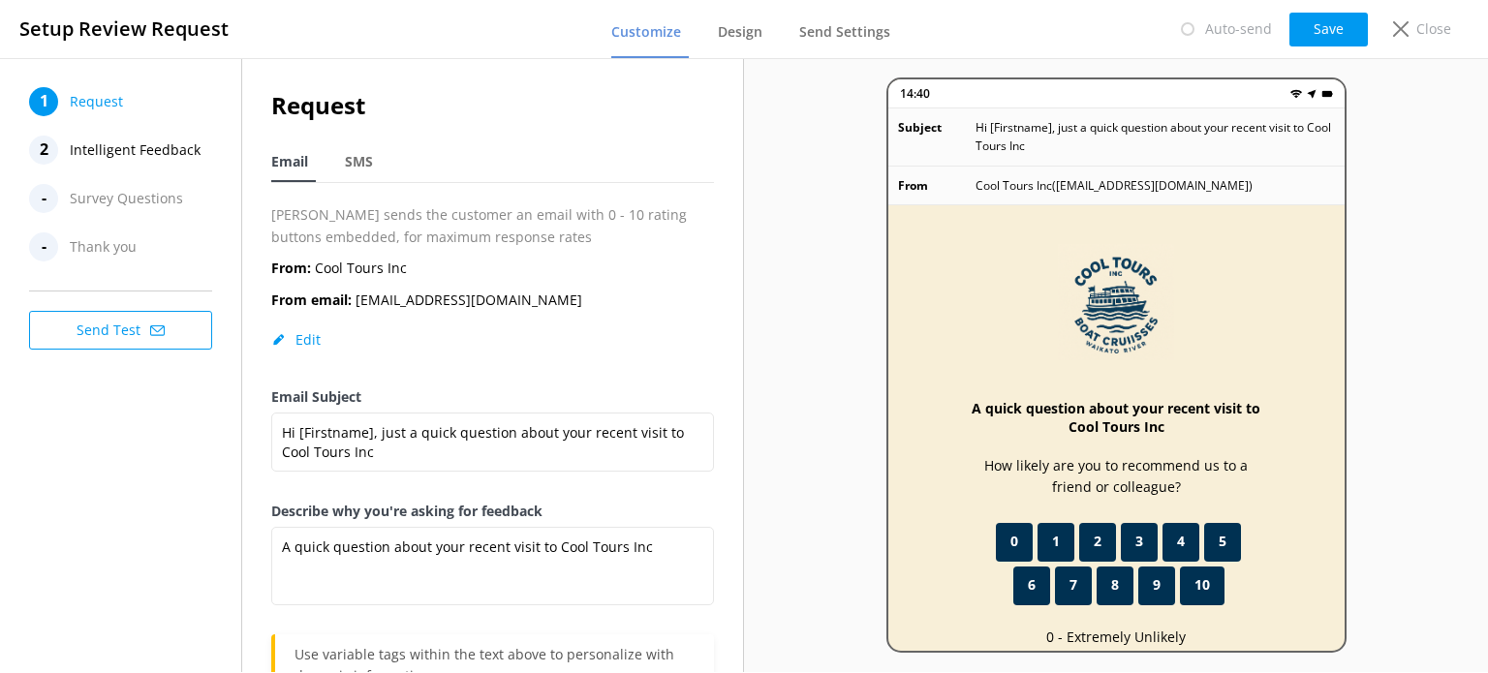
click at [137, 158] on span "Intelligent Feedback" at bounding box center [135, 150] width 131 height 29
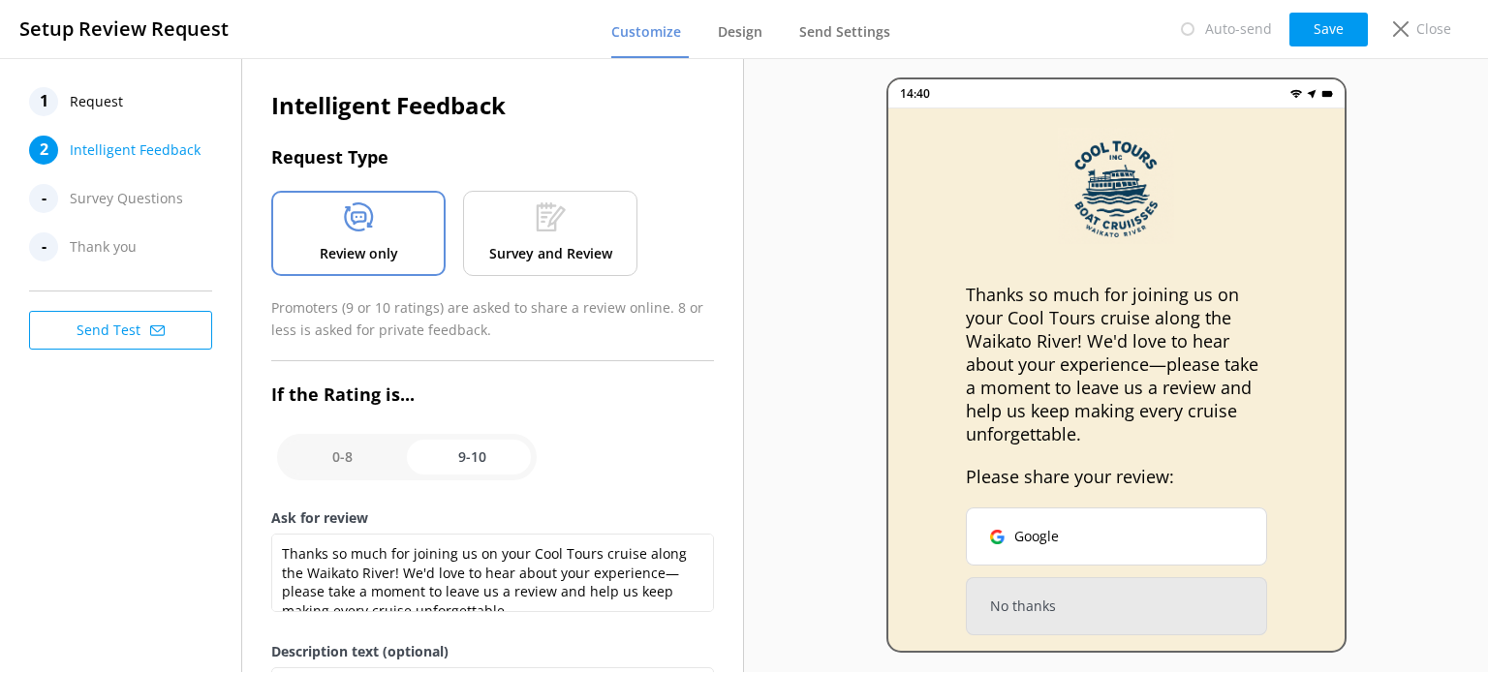
scroll to position [23, 0]
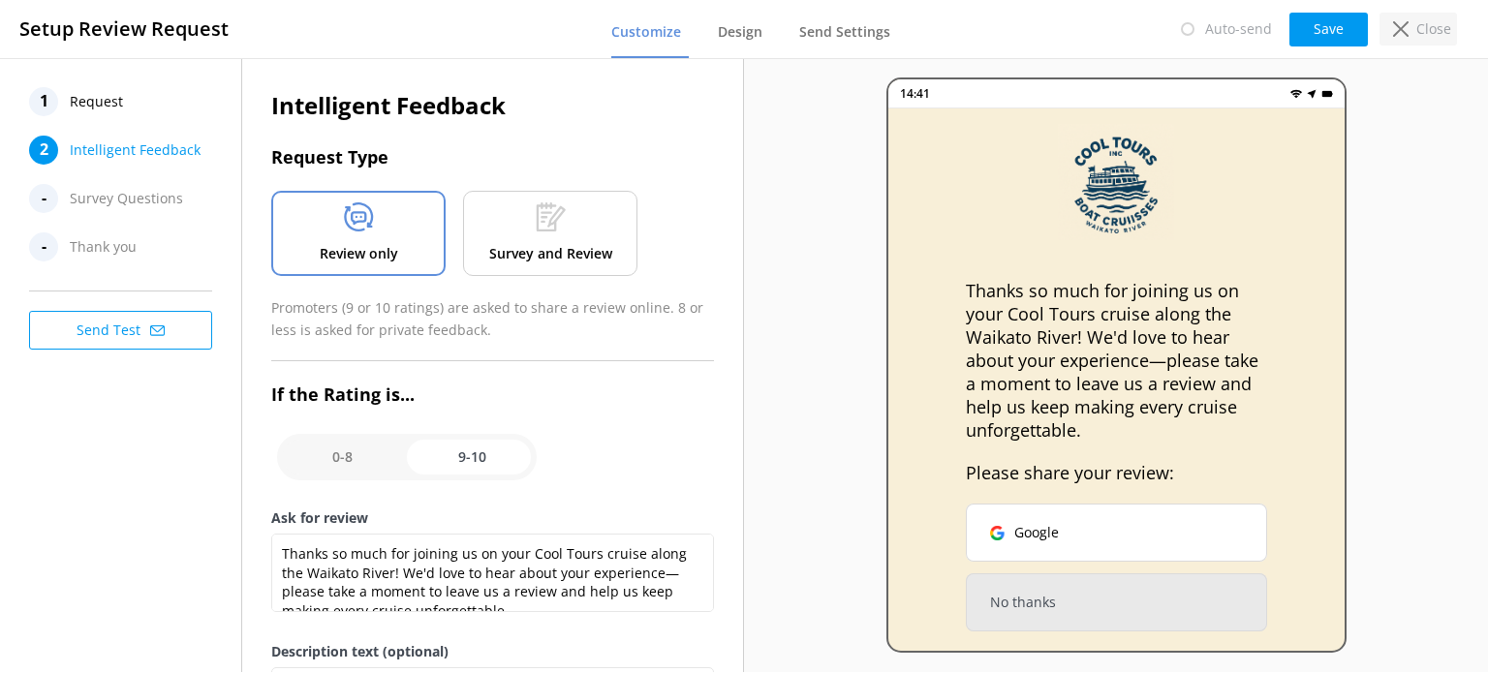
click at [1437, 26] on p "Close" at bounding box center [1434, 28] width 35 height 21
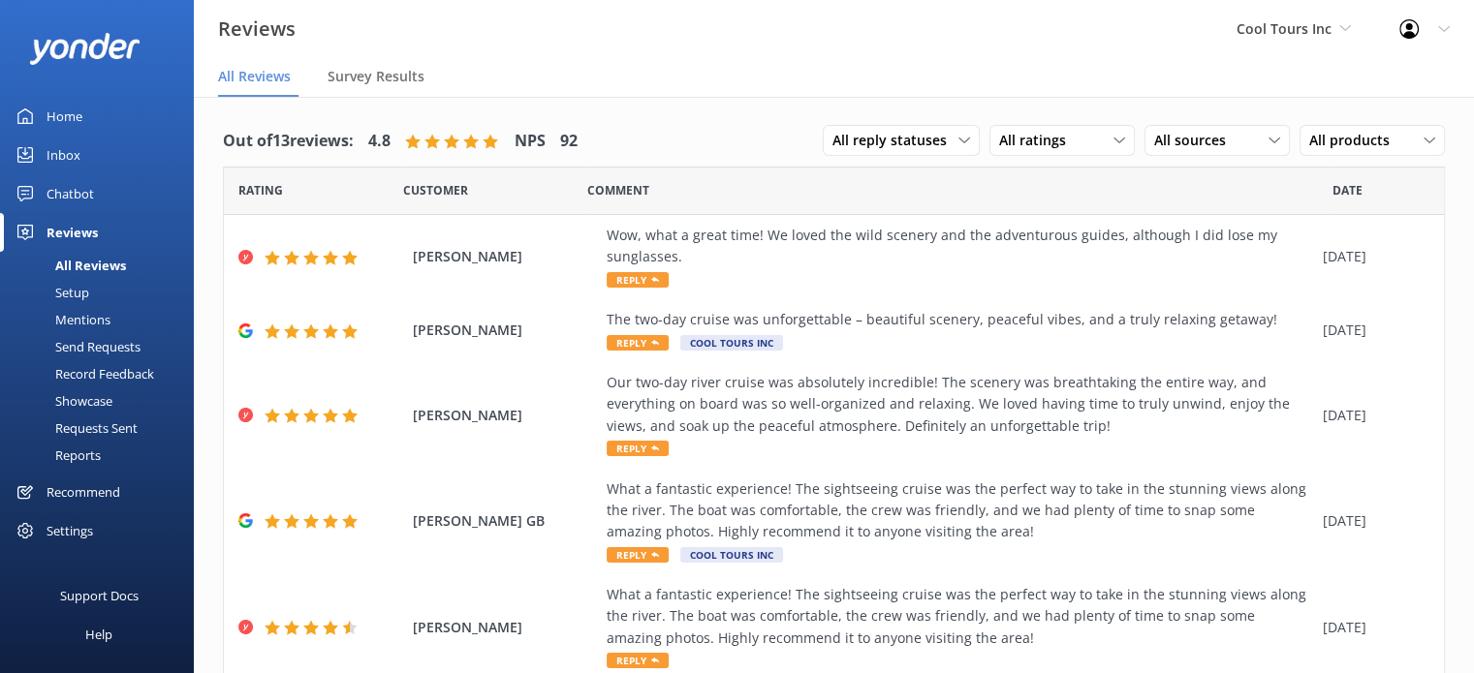
click at [94, 530] on div "Settings" at bounding box center [97, 531] width 194 height 39
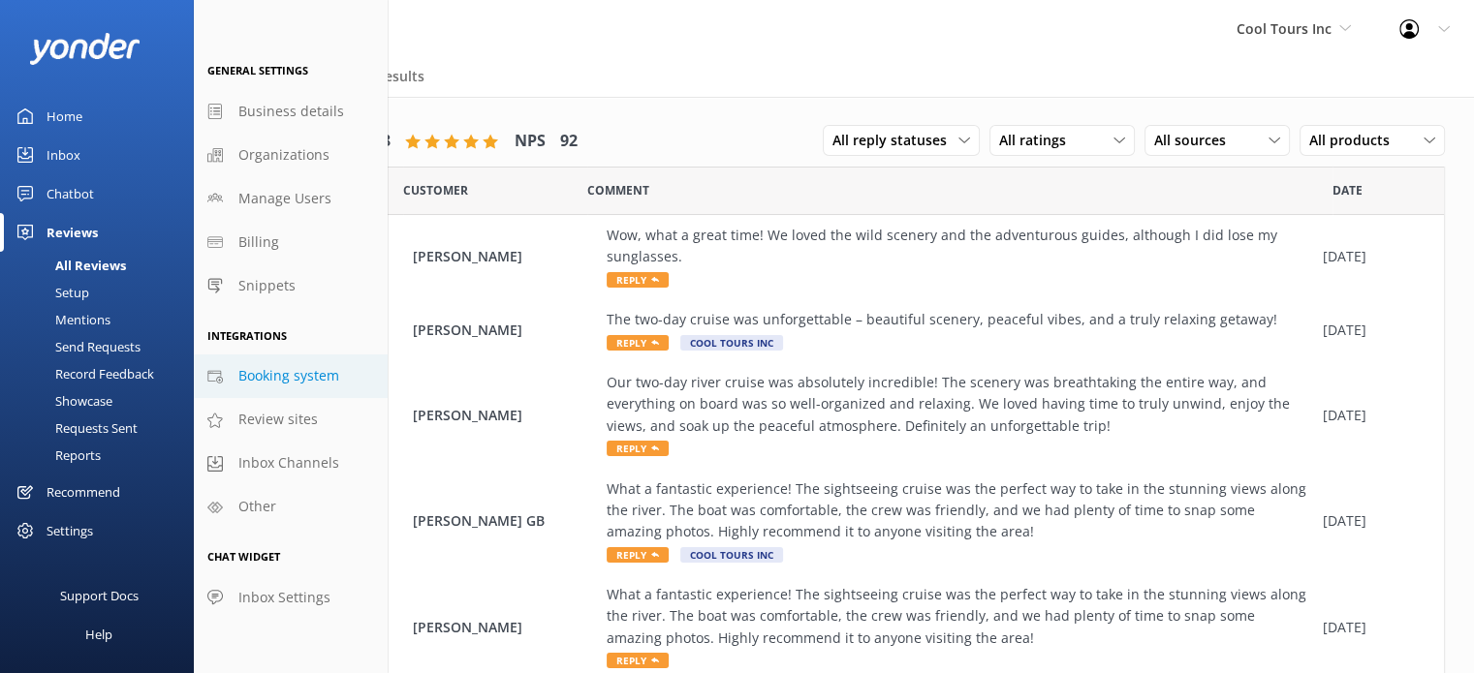
click at [310, 371] on span "Booking system" at bounding box center [288, 375] width 101 height 21
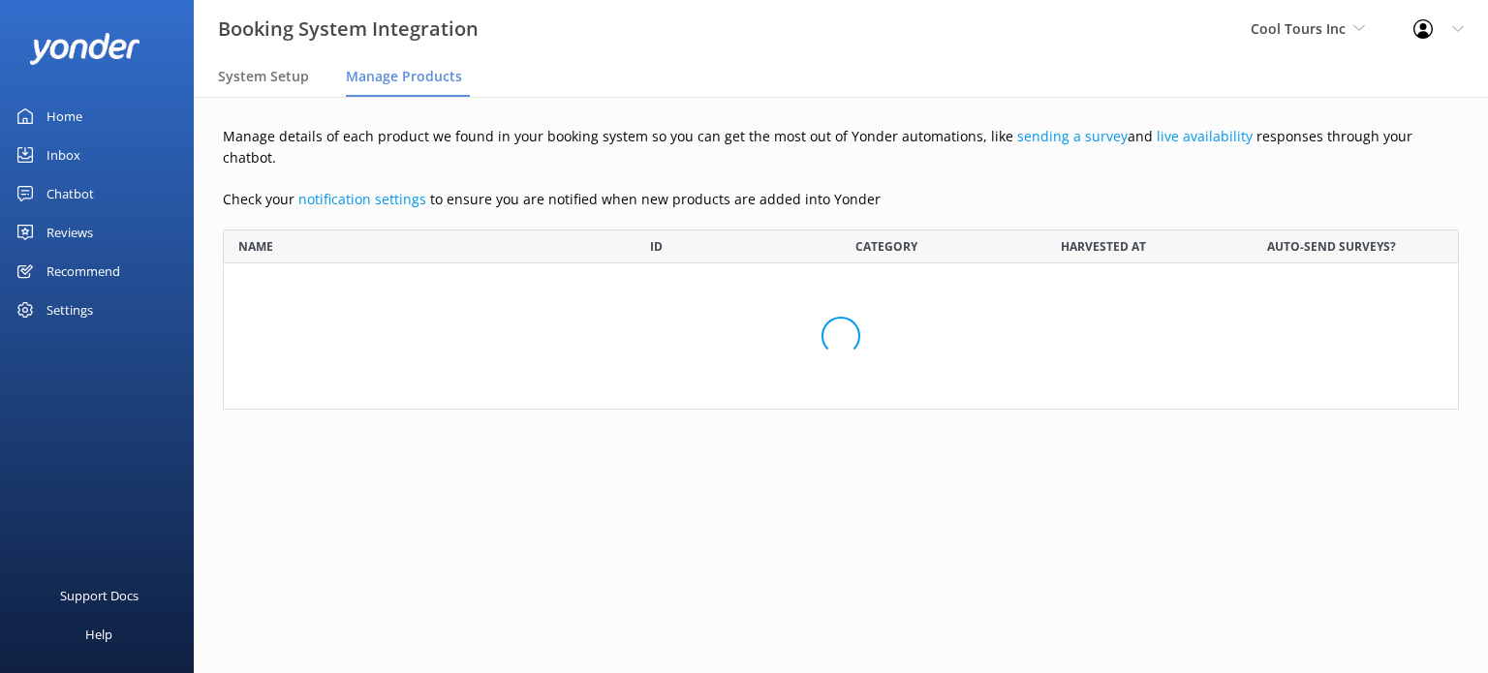
scroll to position [166, 1221]
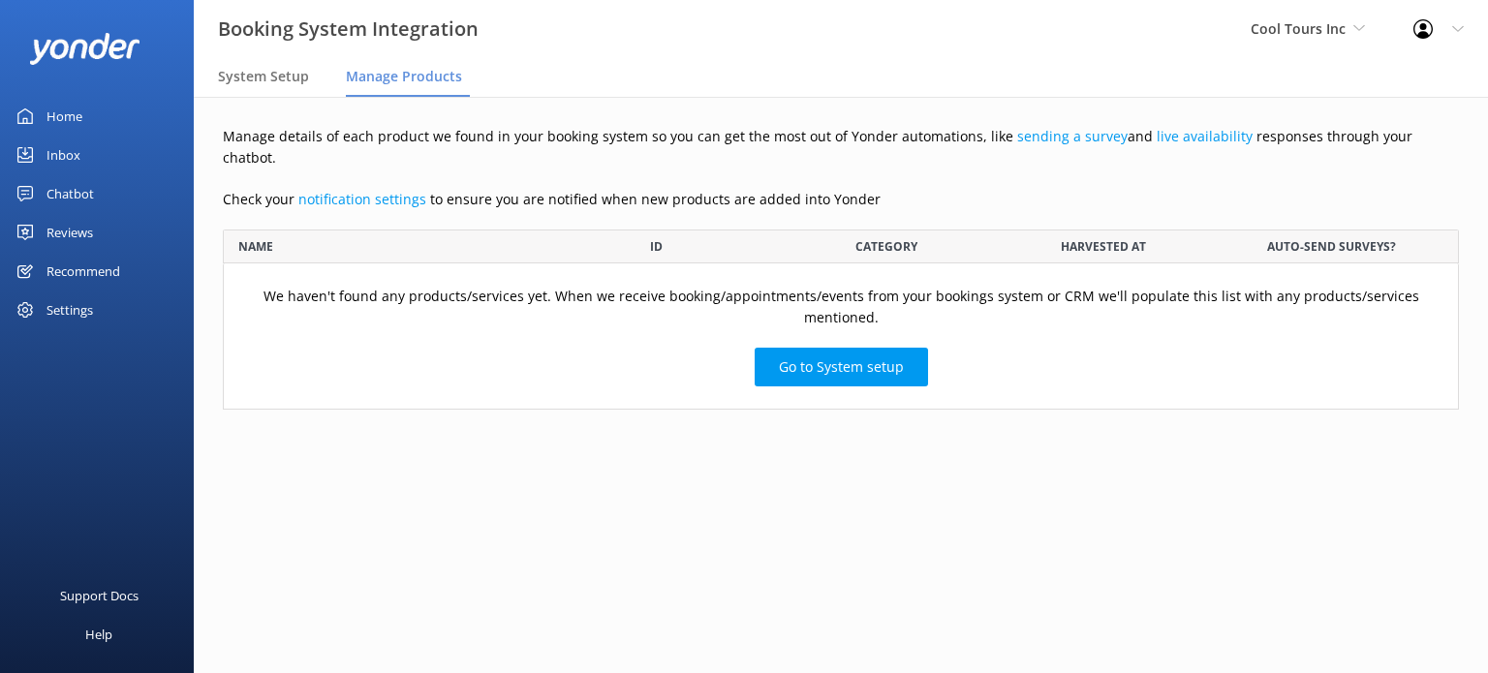
click at [67, 230] on div "Reviews" at bounding box center [70, 232] width 47 height 39
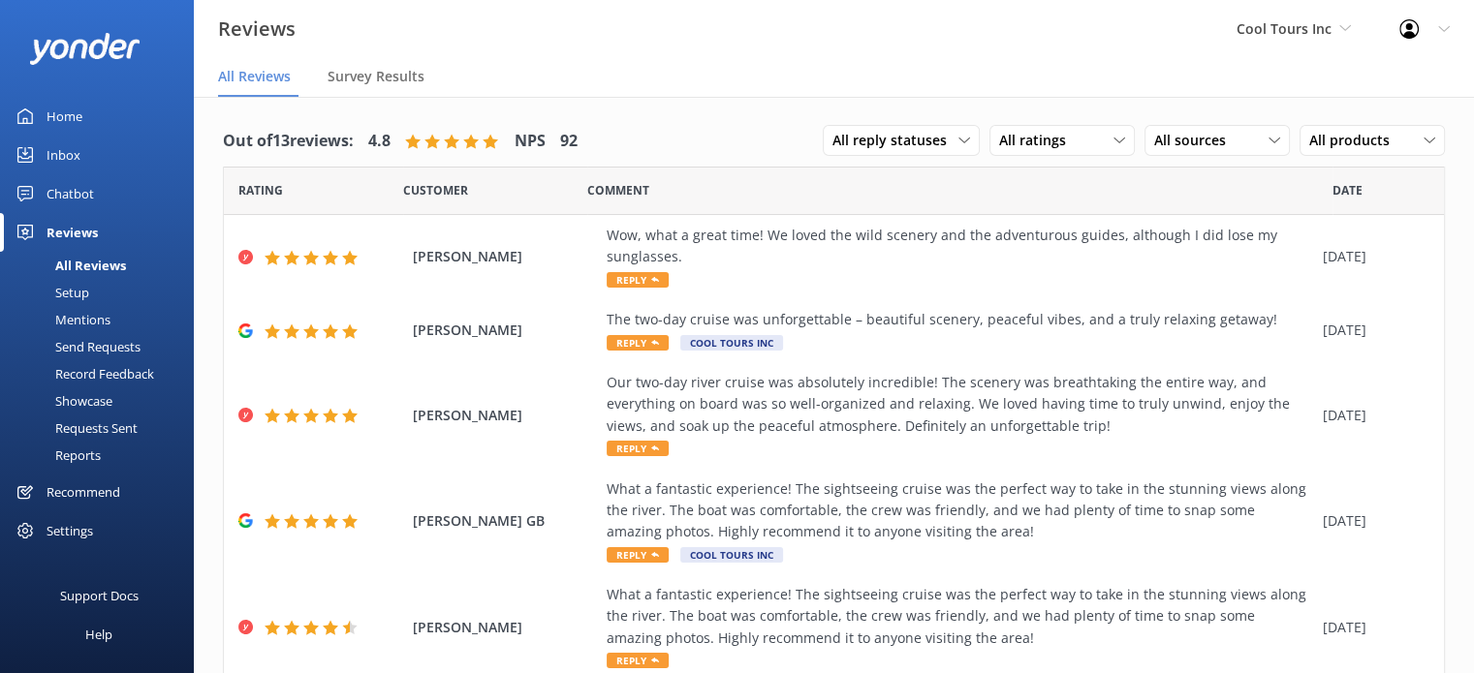
click at [91, 324] on div "Mentions" at bounding box center [61, 319] width 99 height 27
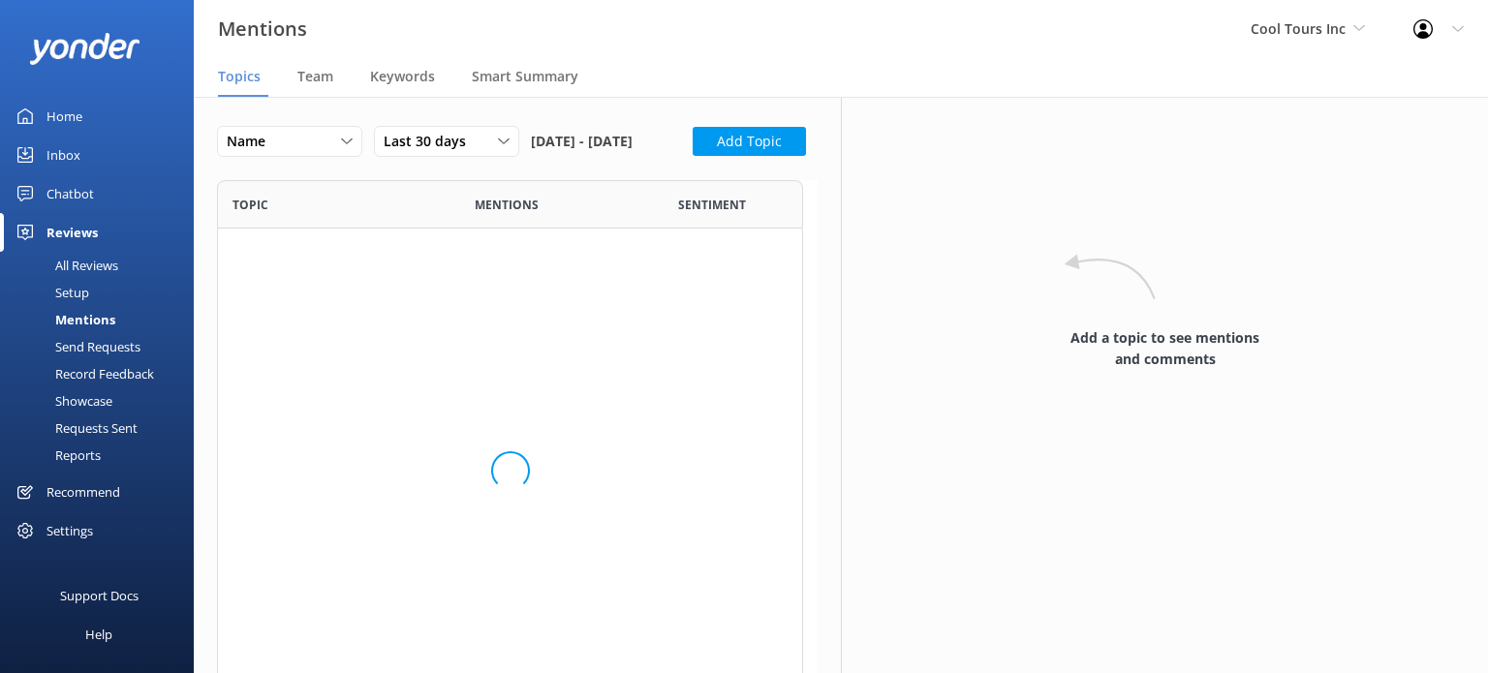
scroll to position [266, 585]
click at [382, 75] on span "Keywords" at bounding box center [402, 76] width 65 height 19
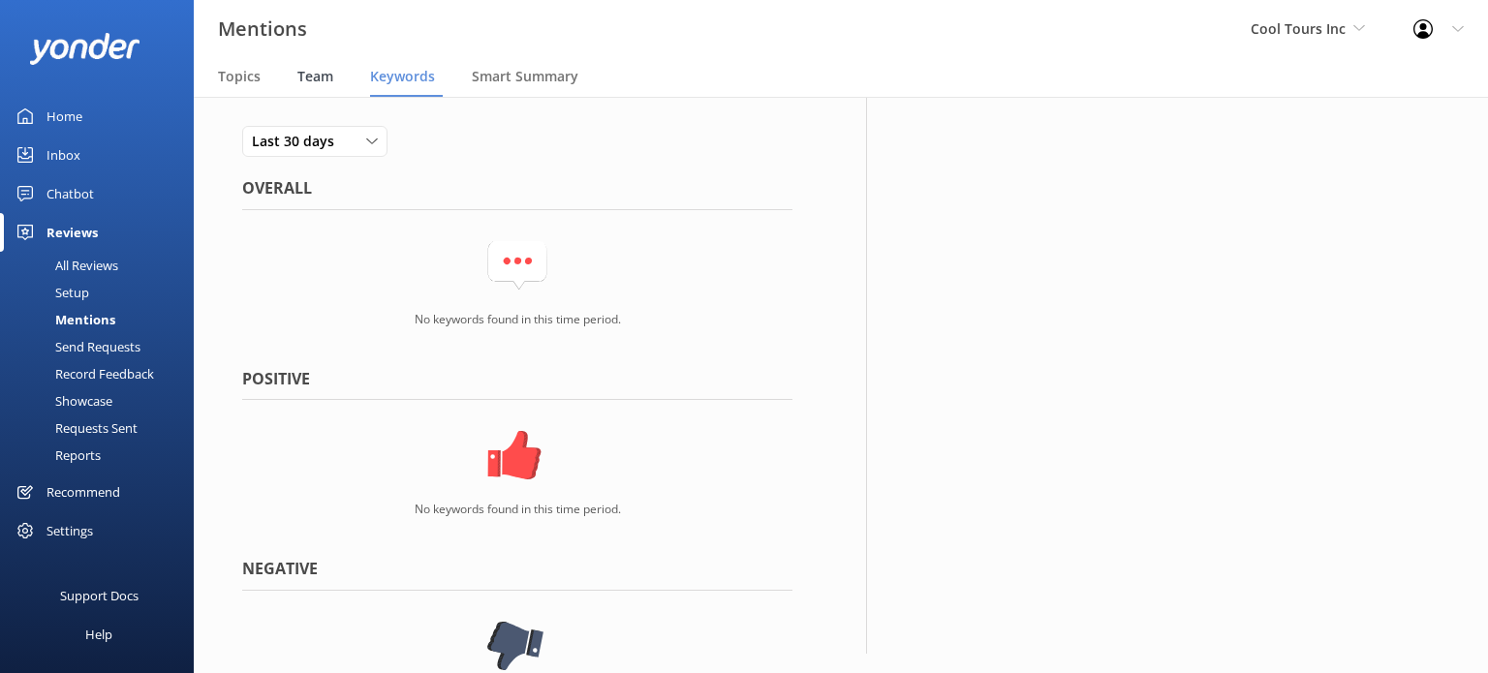
click at [320, 86] on div "Team" at bounding box center [319, 77] width 44 height 39
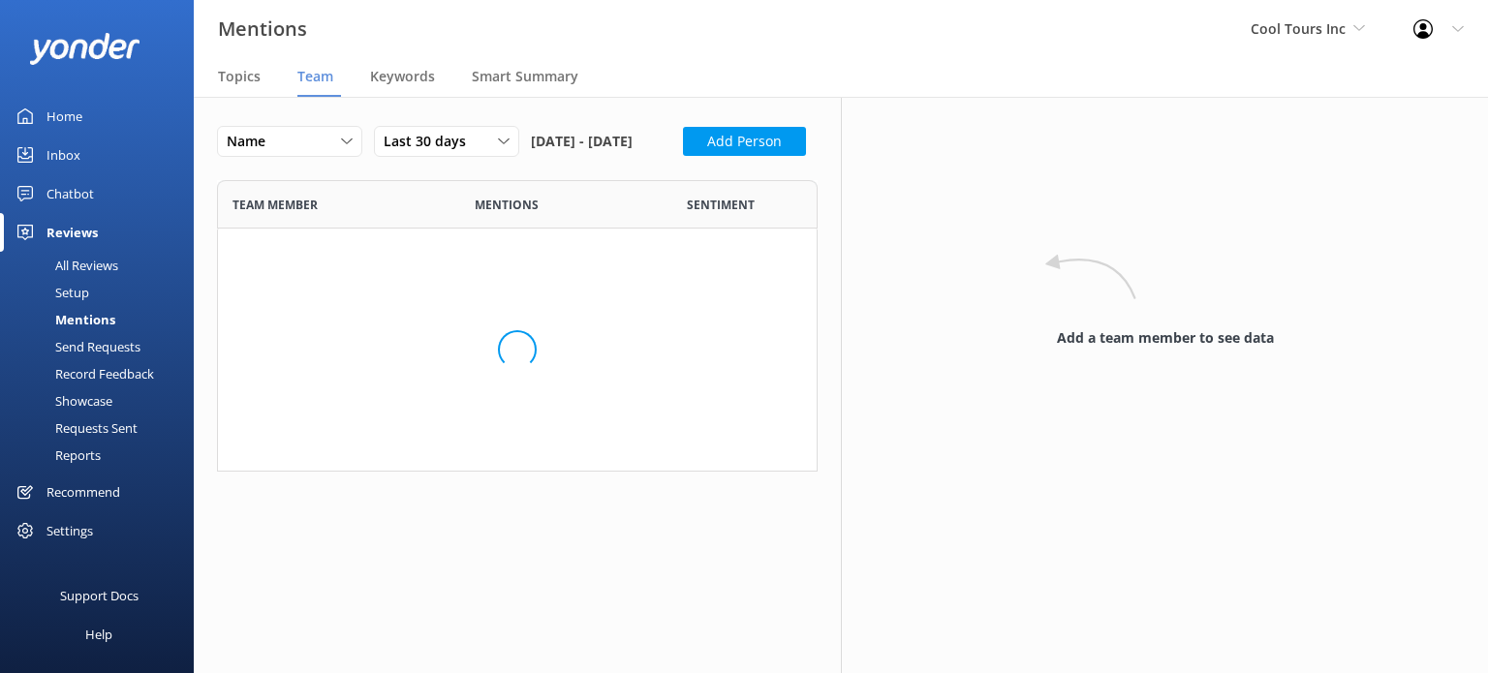
scroll to position [16, 16]
click at [84, 318] on div "Mentions" at bounding box center [64, 319] width 104 height 27
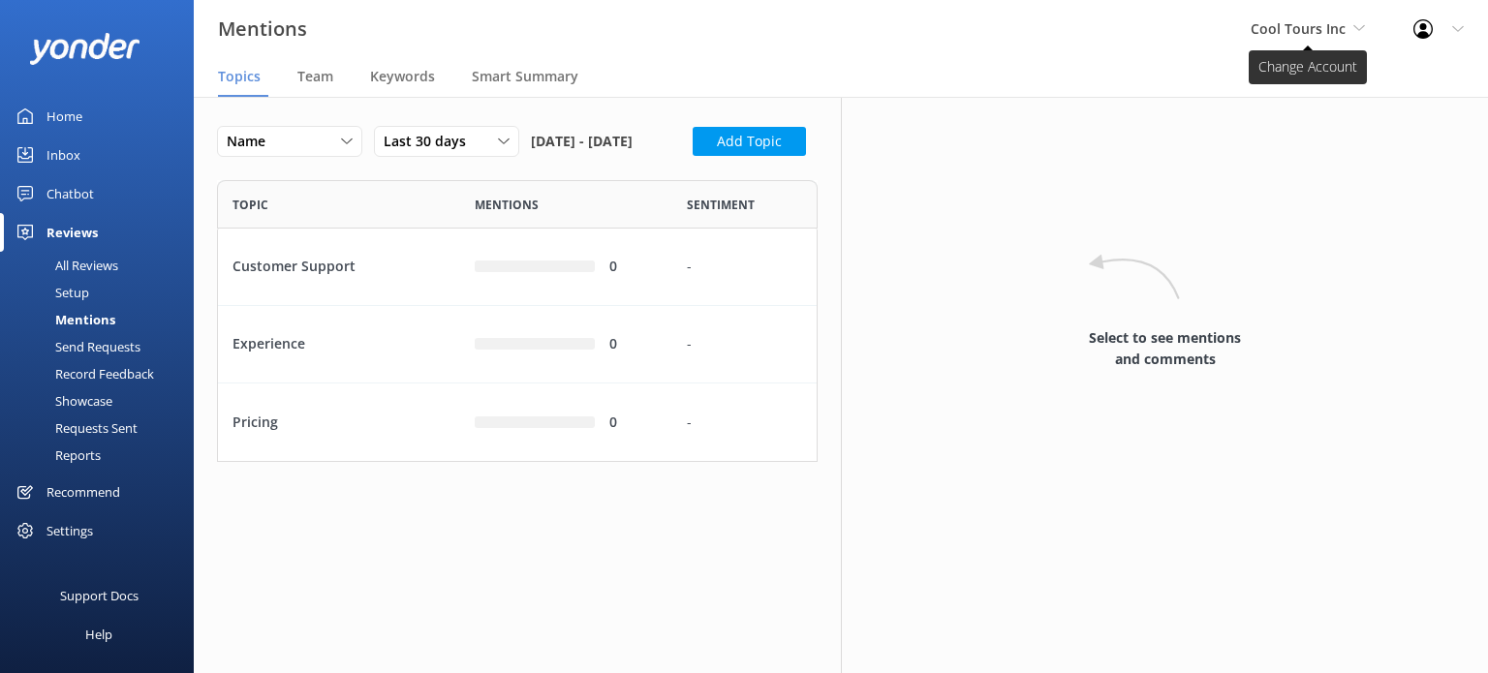
click at [1345, 22] on span "Cool Tours Inc" at bounding box center [1298, 28] width 95 height 18
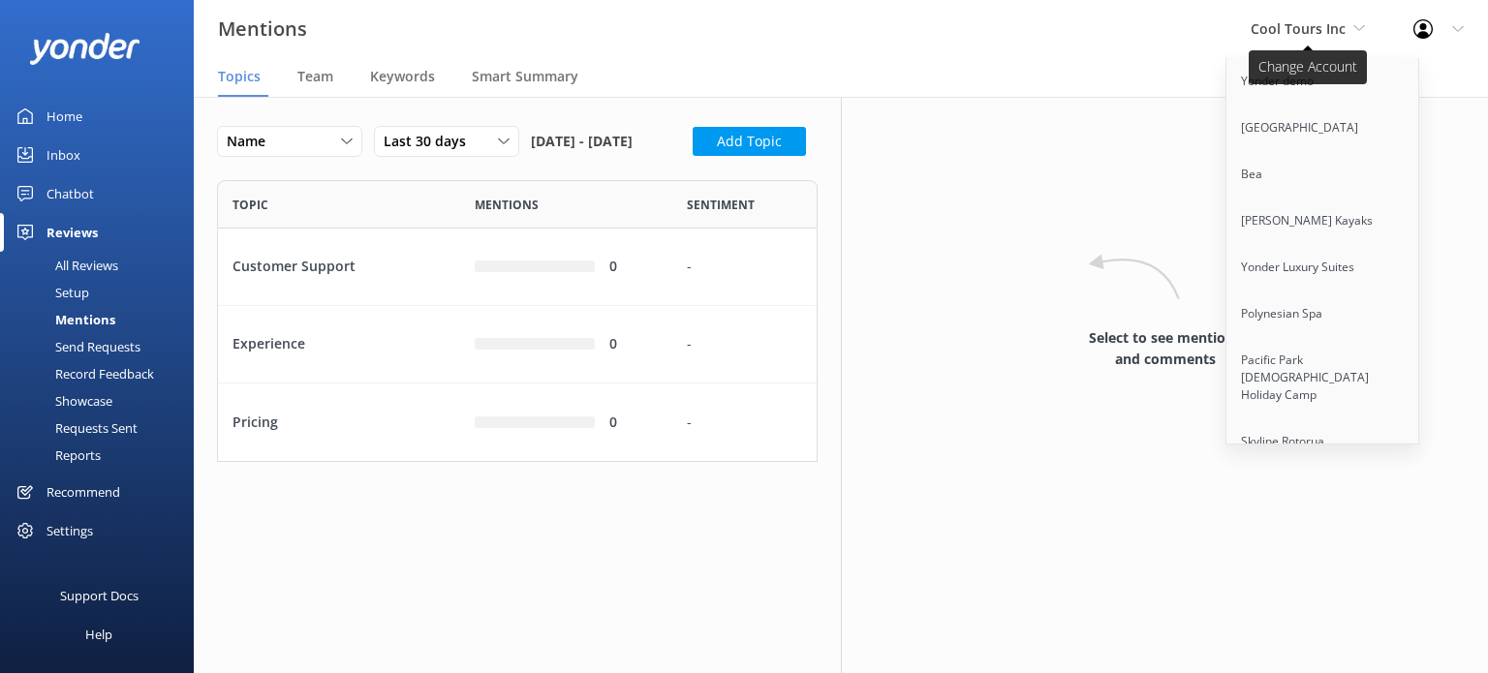
scroll to position [11607, 0]
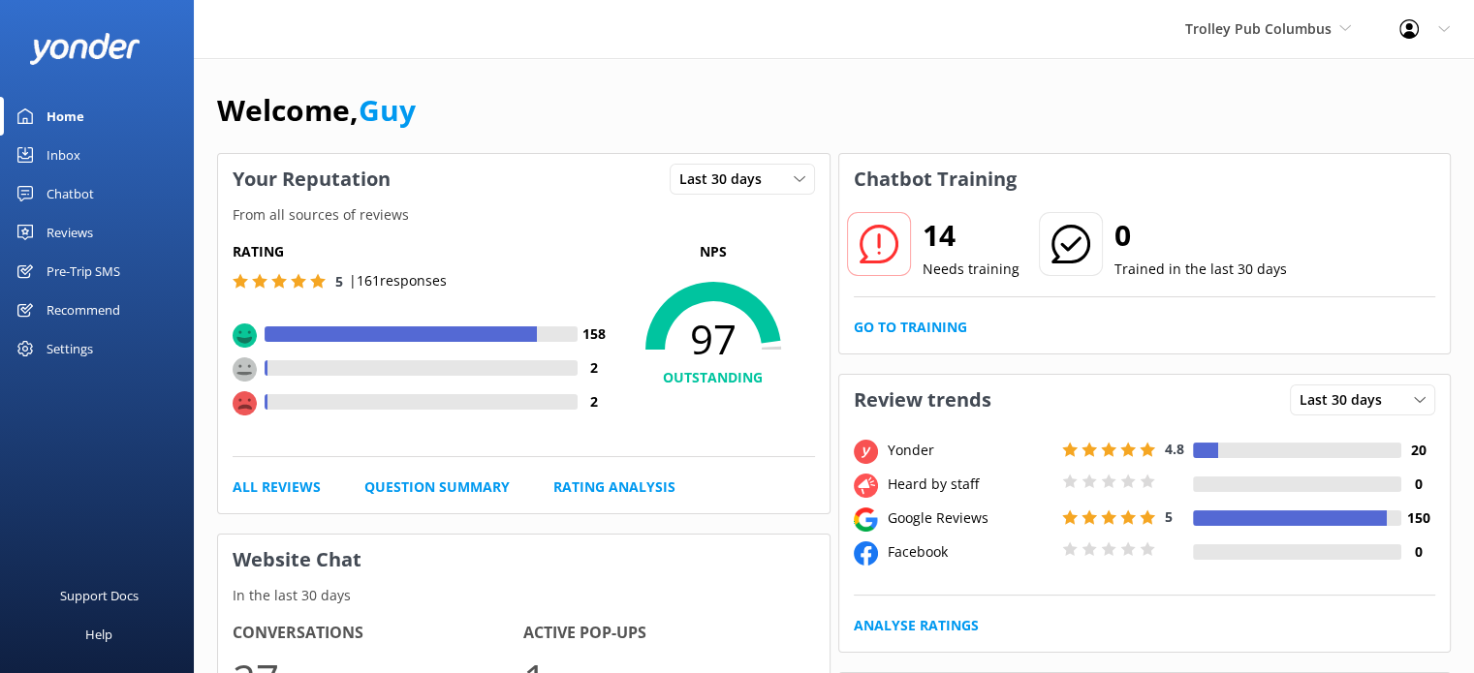
click at [84, 232] on div "Reviews" at bounding box center [70, 232] width 47 height 39
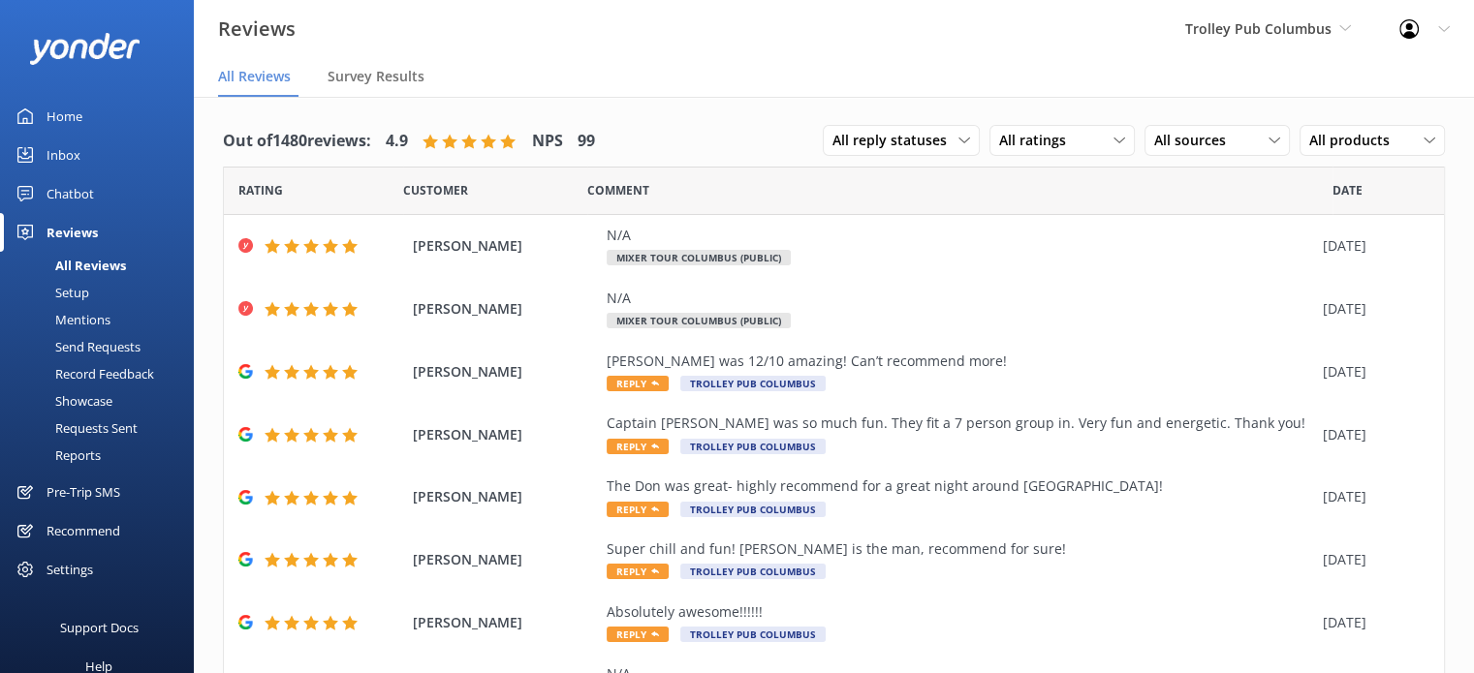
click at [80, 286] on div "Setup" at bounding box center [51, 292] width 78 height 27
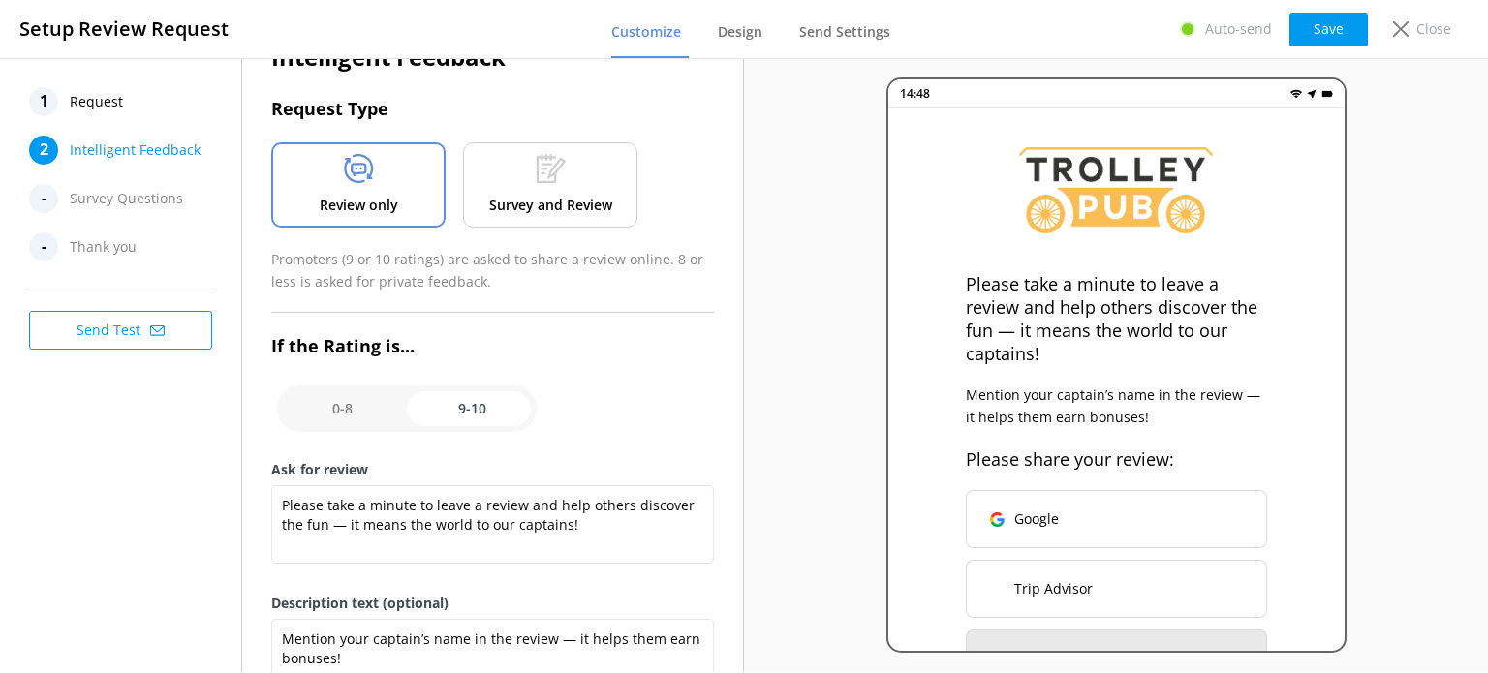
scroll to position [23, 0]
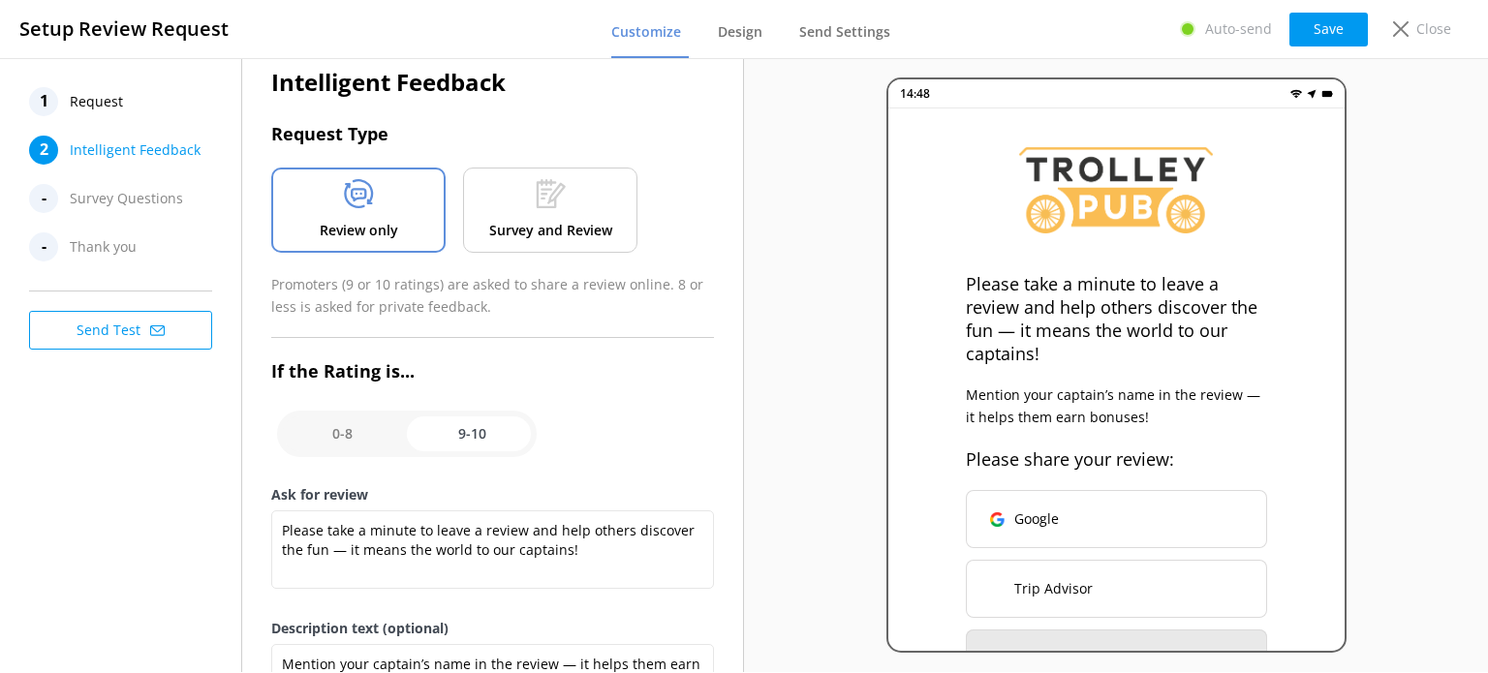
click at [96, 104] on span "Request" at bounding box center [96, 101] width 53 height 29
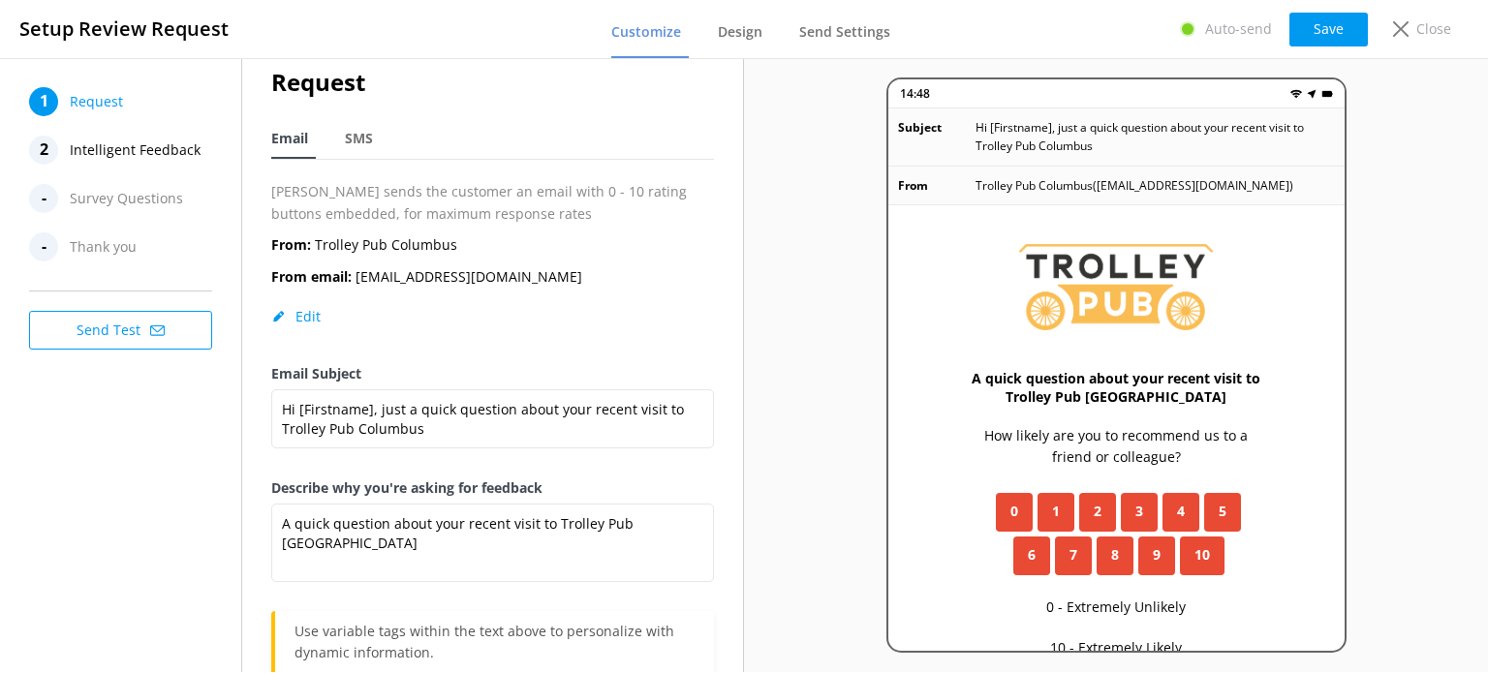
click at [132, 346] on button "Send Test" at bounding box center [120, 330] width 183 height 39
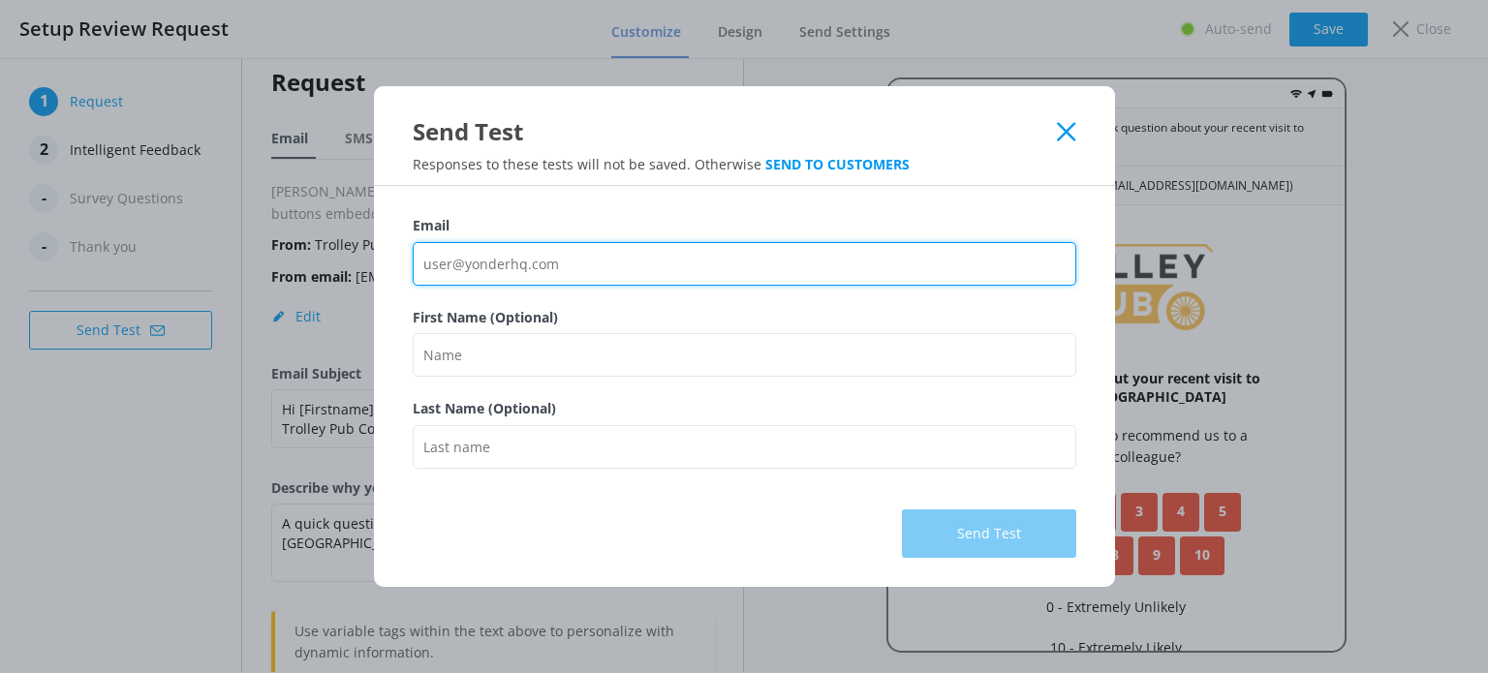
click at [608, 272] on input "Email" at bounding box center [745, 264] width 664 height 44
type input "guy@yonderhq.com"
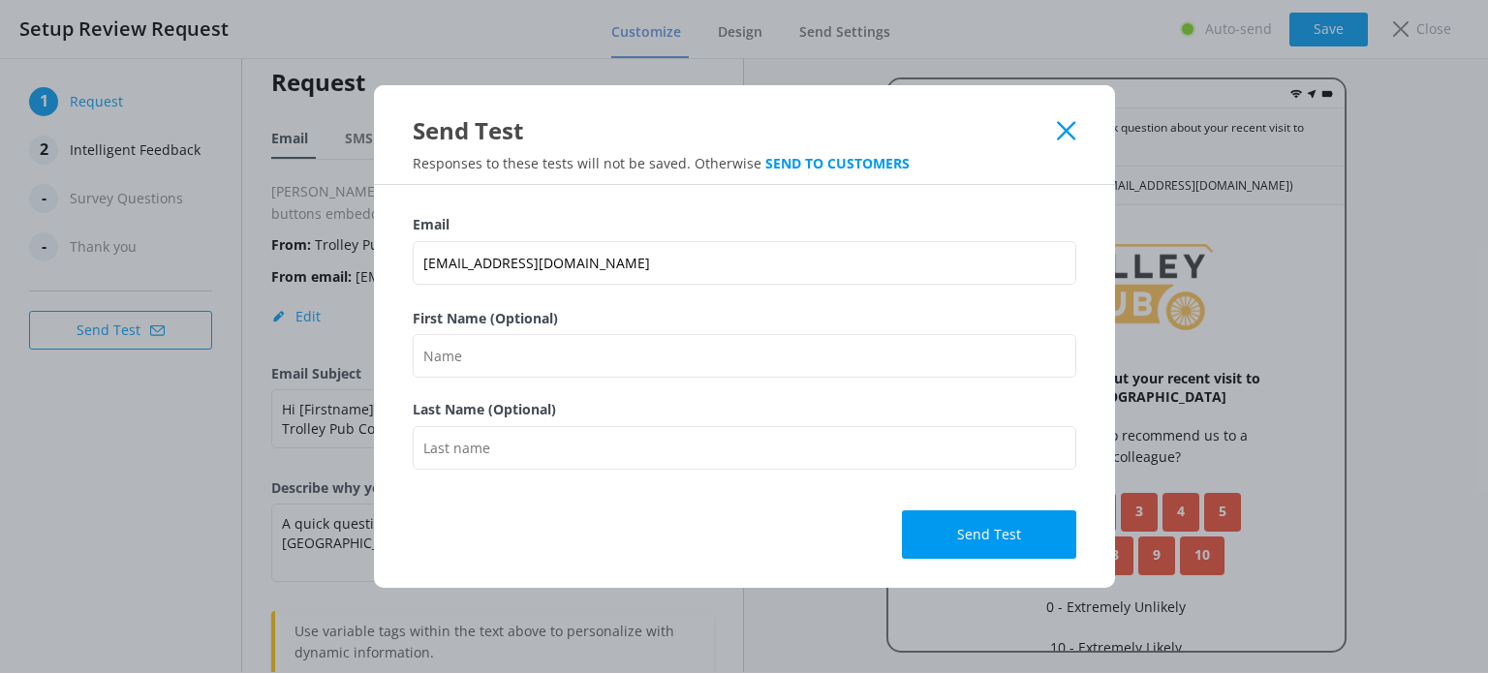
click at [981, 526] on button "Send Test" at bounding box center [989, 535] width 174 height 48
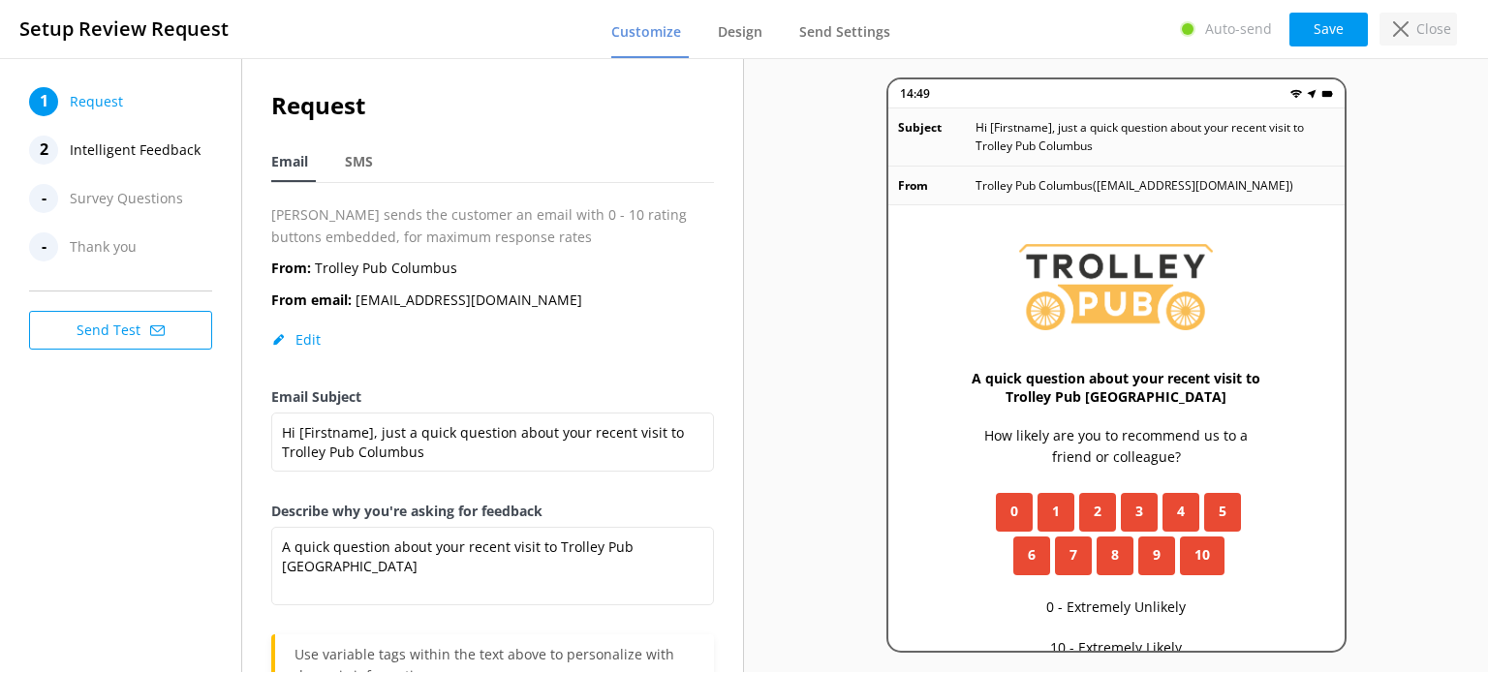
click at [1421, 15] on div "Close" at bounding box center [1419, 29] width 78 height 33
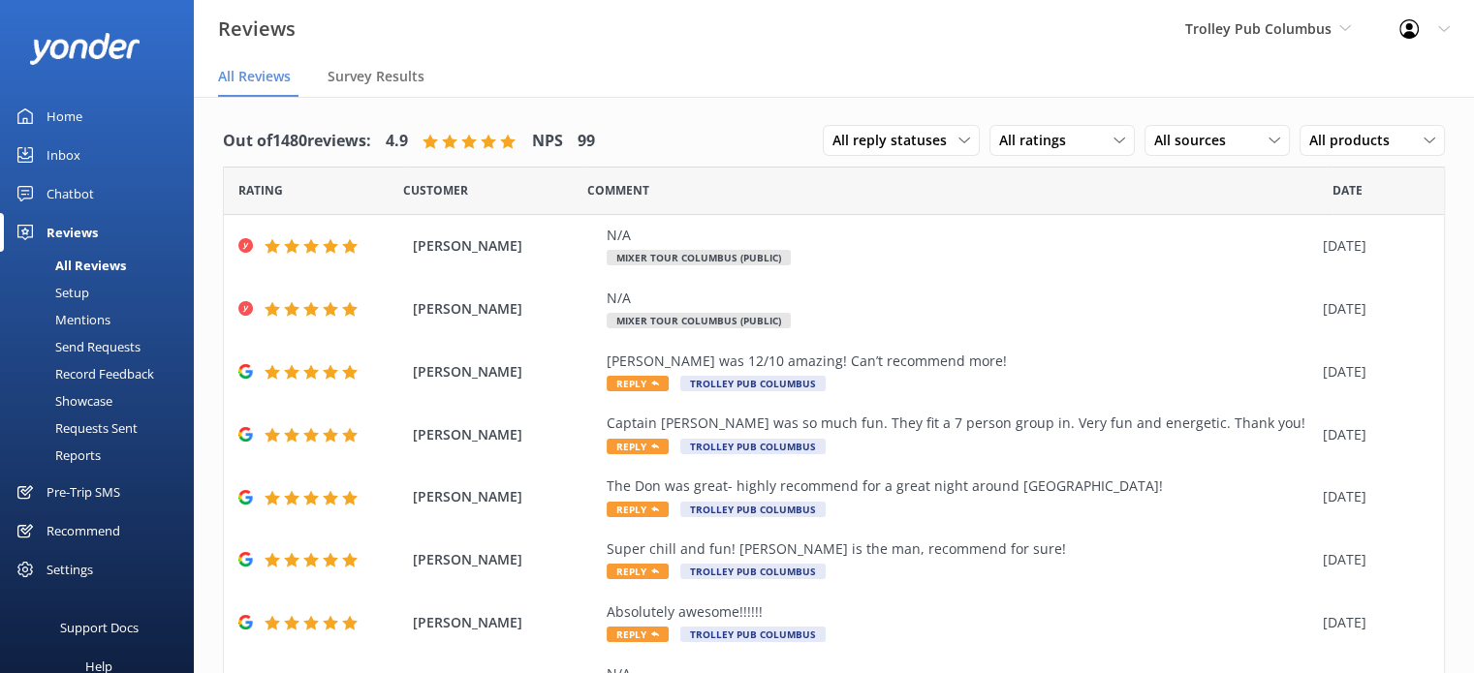
click at [71, 317] on div "Mentions" at bounding box center [61, 319] width 99 height 27
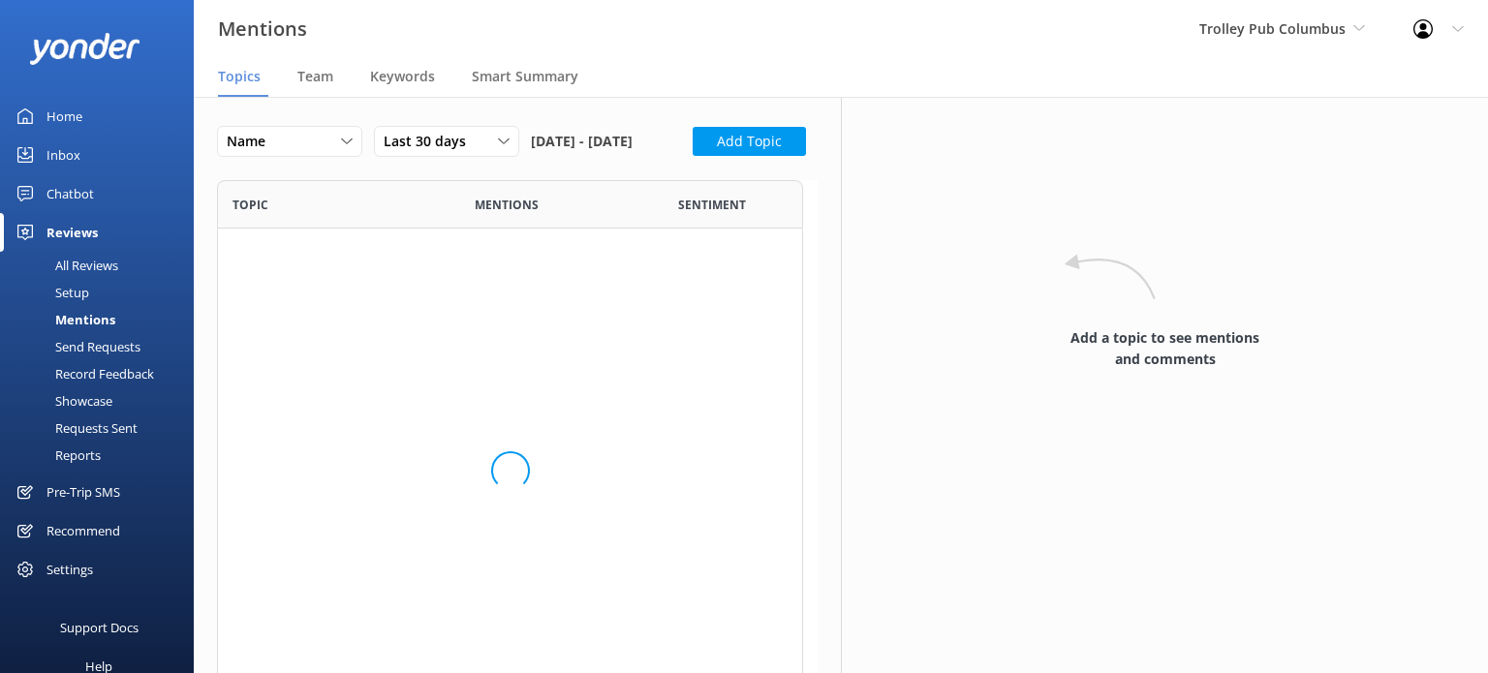
scroll to position [266, 585]
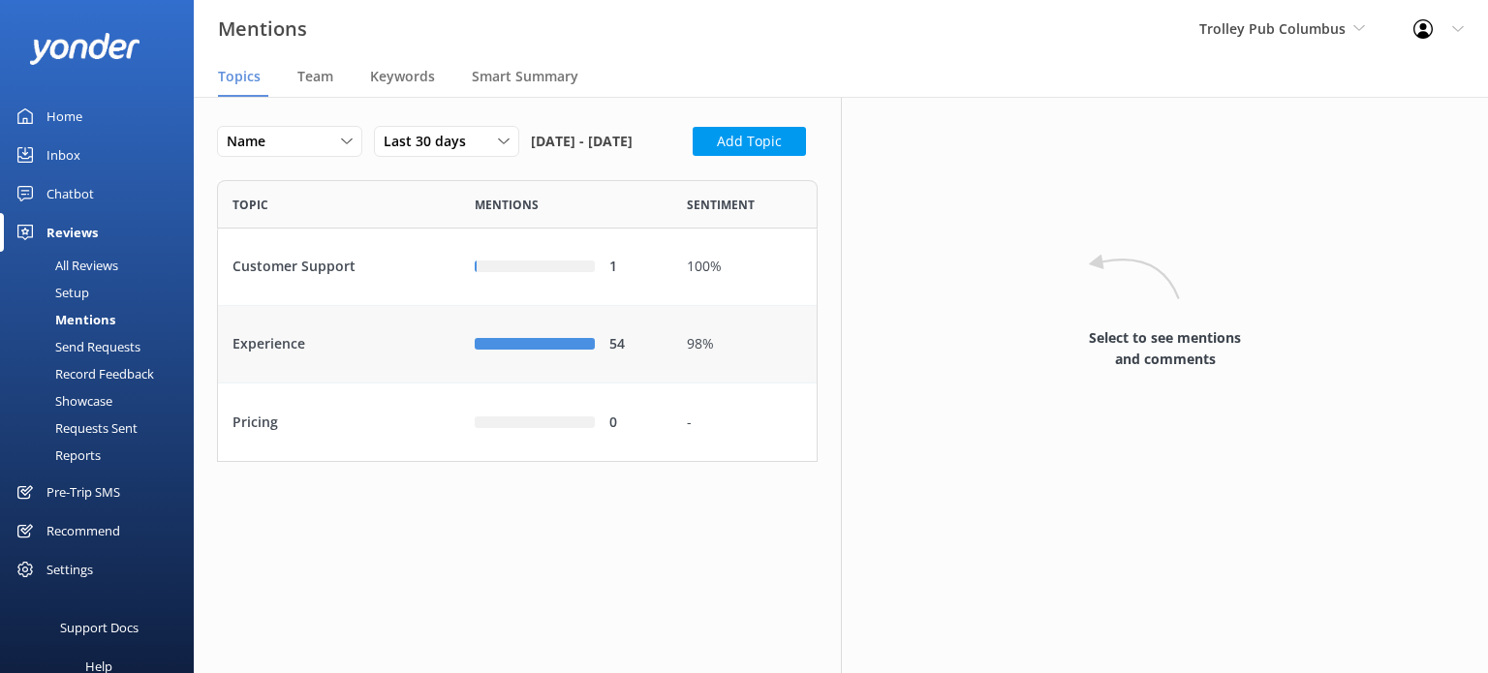
click at [360, 384] on div "Experience" at bounding box center [339, 345] width 242 height 78
